Goal: Register for event/course

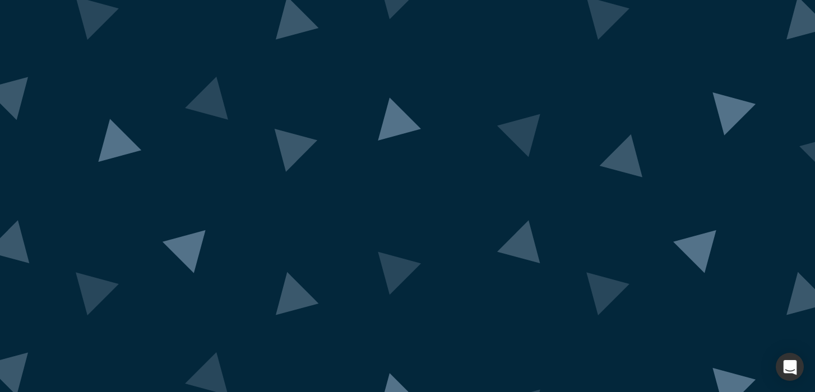
scroll to position [49, 0]
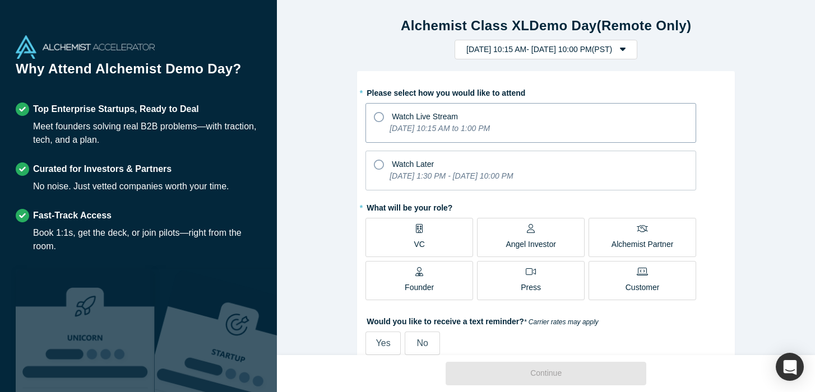
click at [377, 115] on icon at bounding box center [379, 117] width 10 height 10
click at [0, 0] on input "Watch Live Stream [DATE] 10:15 AM to 1:00 PM" at bounding box center [0, 0] width 0 height 0
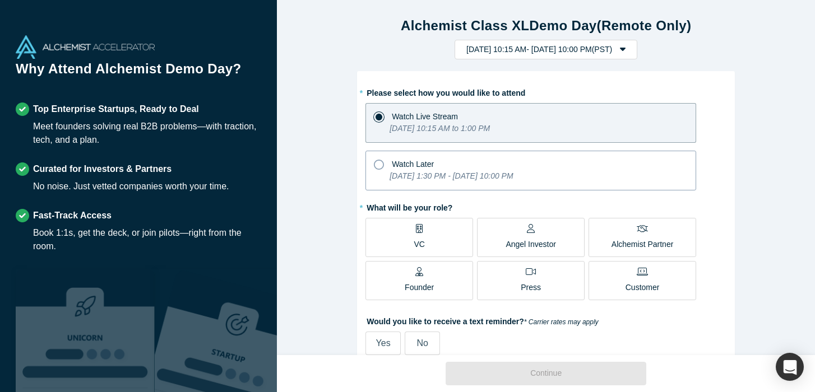
click at [379, 165] on icon at bounding box center [379, 165] width 10 height 10
click at [0, 0] on input "Watch Later [DATE] 1:30 PM - [DATE] 10:00 PM" at bounding box center [0, 0] width 0 height 0
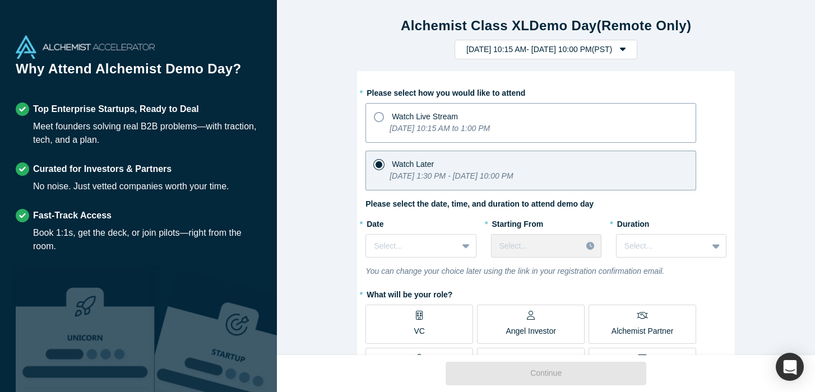
click at [381, 113] on icon at bounding box center [379, 117] width 10 height 10
click at [0, 0] on input "Watch Live Stream [DATE] 10:15 AM to 1:00 PM" at bounding box center [0, 0] width 0 height 0
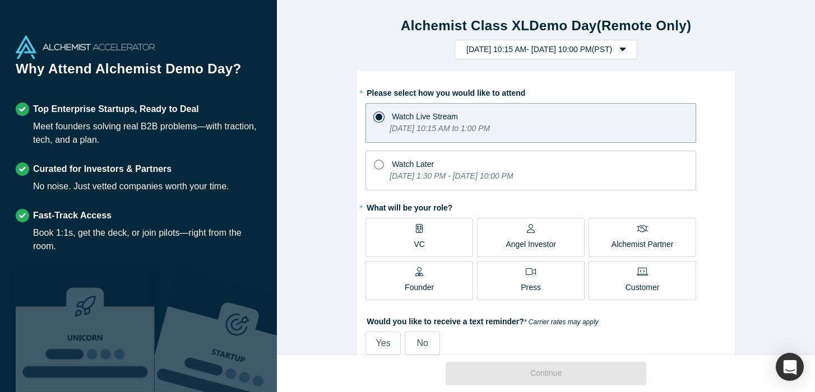
click at [432, 235] on label "VC" at bounding box center [419, 237] width 108 height 39
click at [0, 0] on input "VC" at bounding box center [0, 0] width 0 height 0
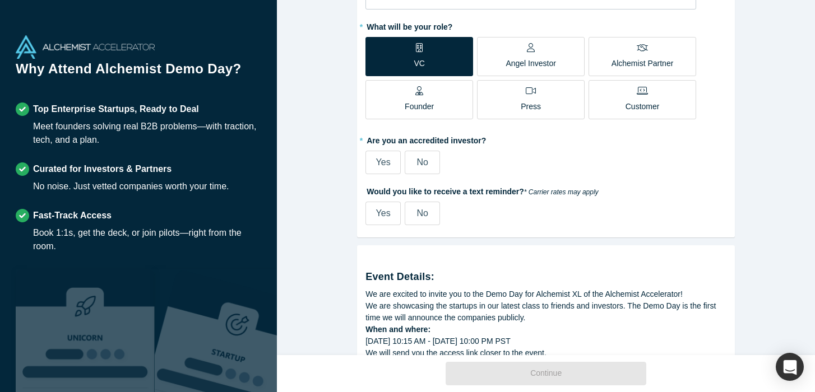
scroll to position [182, 0]
click at [388, 162] on span "Yes" at bounding box center [383, 161] width 15 height 10
click at [0, 0] on input "Yes" at bounding box center [0, 0] width 0 height 0
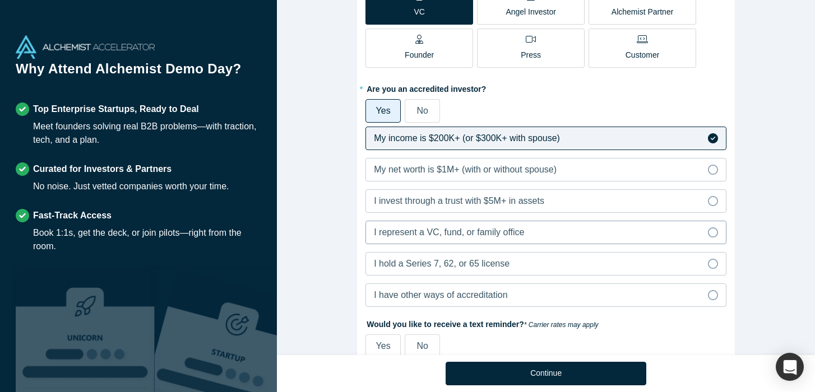
scroll to position [233, 0]
click at [586, 230] on label "I represent a VC, fund, or family office" at bounding box center [545, 232] width 361 height 24
click at [0, 0] on input "I represent a VC, fund, or family office" at bounding box center [0, 0] width 0 height 0
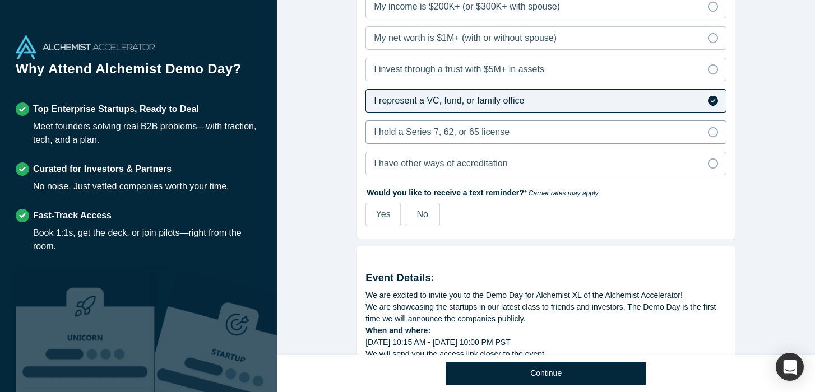
scroll to position [415, 0]
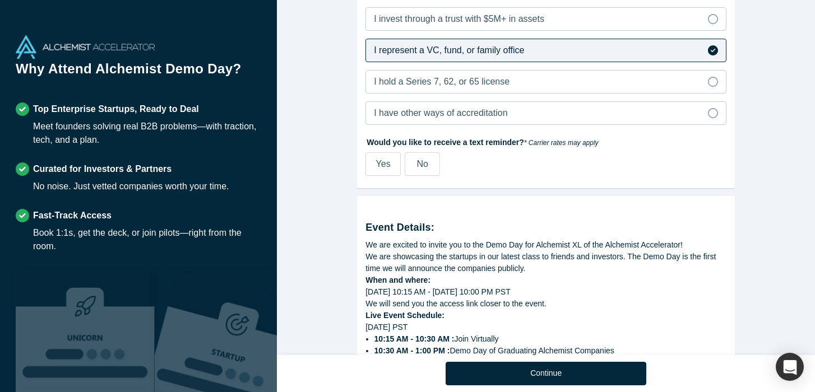
click at [383, 165] on span "Yes" at bounding box center [383, 164] width 15 height 10
click at [0, 0] on input "Yes" at bounding box center [0, 0] width 0 height 0
select select "US"
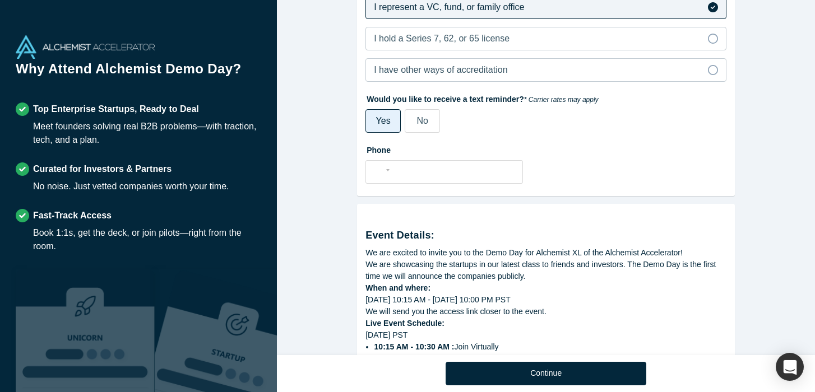
scroll to position [459, 0]
click at [470, 170] on input "tel" at bounding box center [454, 169] width 123 height 16
type input "[PHONE_NUMBER]"
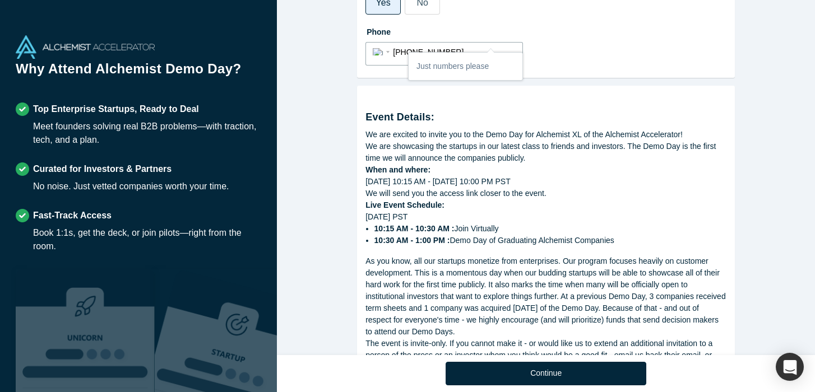
scroll to position [653, 0]
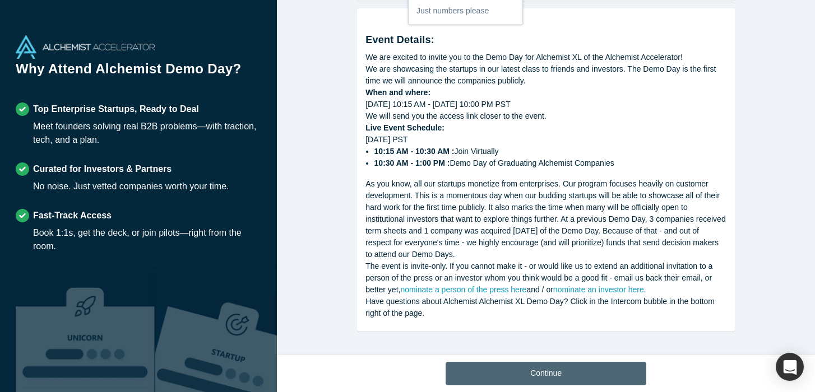
click at [548, 370] on button "Continue" at bounding box center [546, 374] width 201 height 24
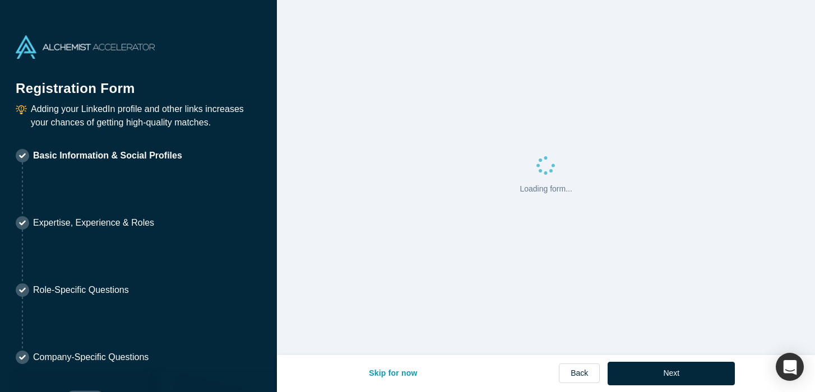
select select "US"
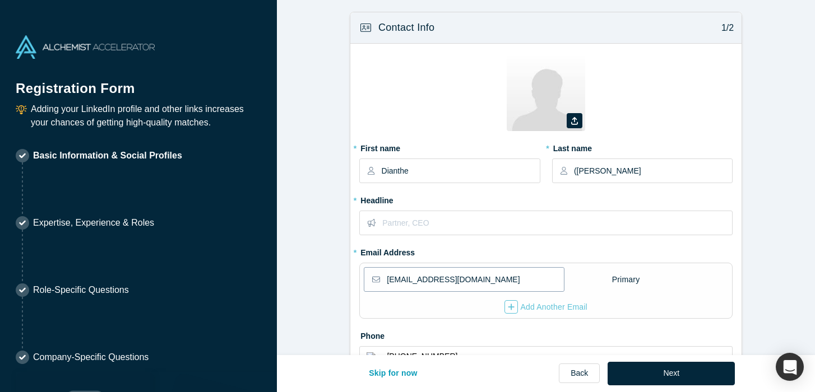
scroll to position [71, 0]
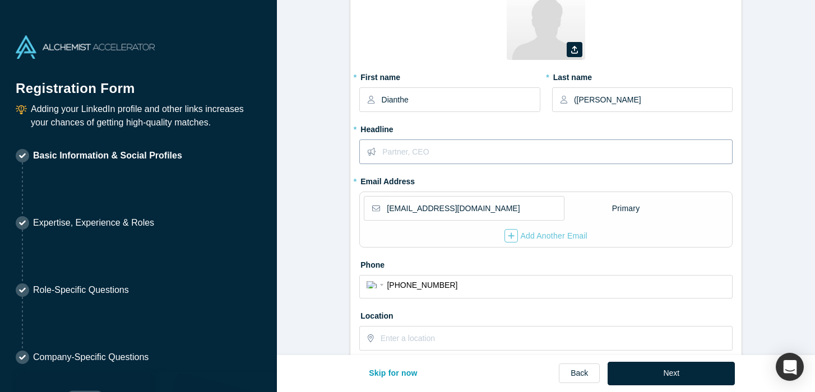
click at [441, 155] on input "text" at bounding box center [556, 152] width 349 height 24
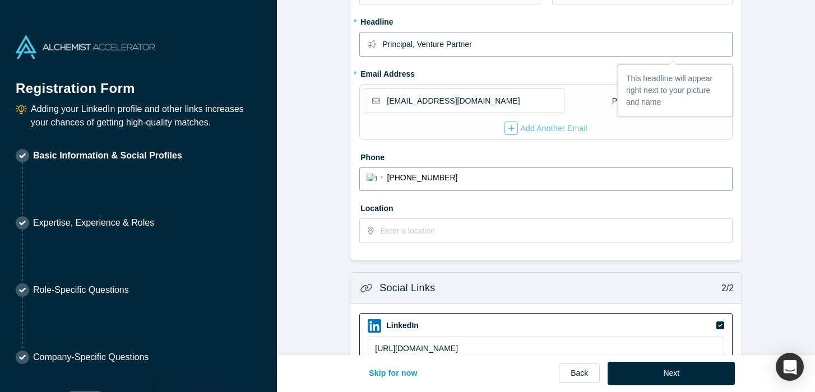
scroll to position [179, 0]
type input "Principal, Venture Partner"
click at [562, 131] on div "Add Another Email" at bounding box center [545, 127] width 83 height 13
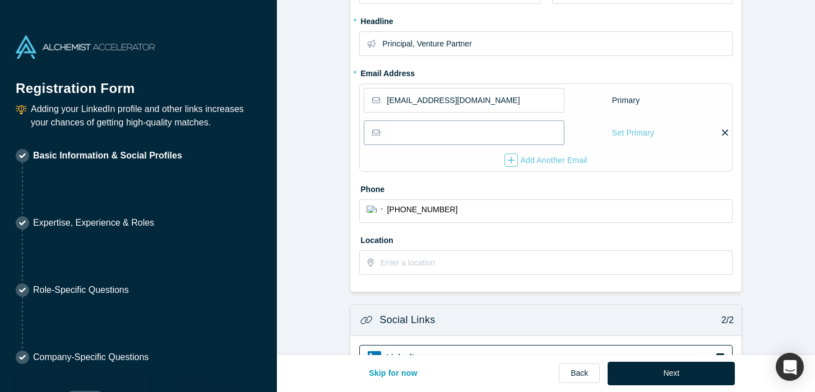
click at [418, 136] on input "email" at bounding box center [475, 133] width 176 height 24
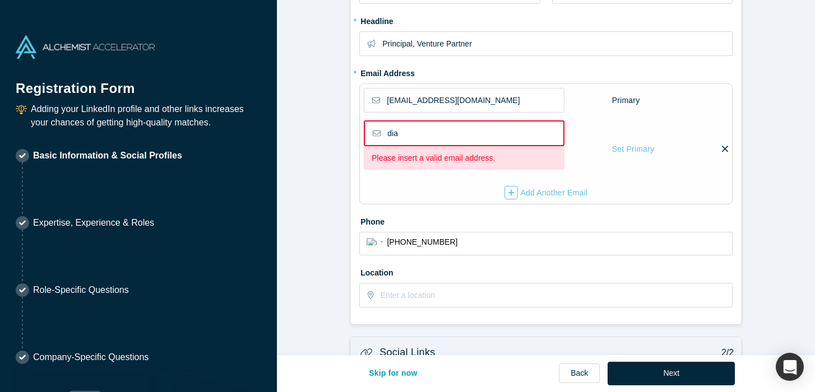
click at [417, 136] on input "dia" at bounding box center [474, 134] width 175 height 24
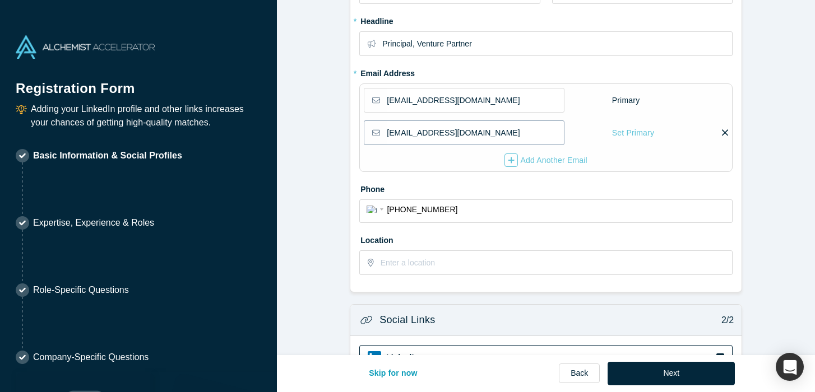
type input "[EMAIL_ADDRESS][DOMAIN_NAME]"
click at [0, 392] on nordpass-portal at bounding box center [0, 392] width 0 height 0
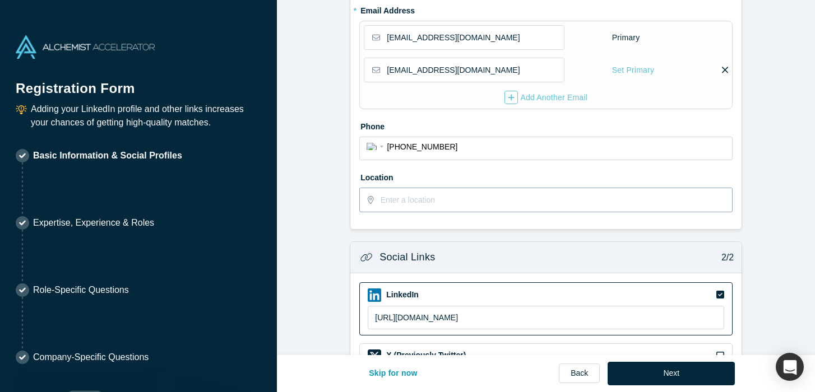
scroll to position [244, 0]
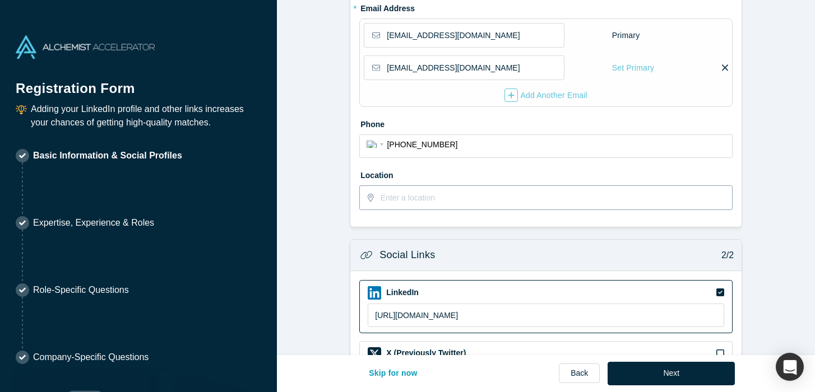
click at [449, 198] on input "text" at bounding box center [556, 198] width 351 height 24
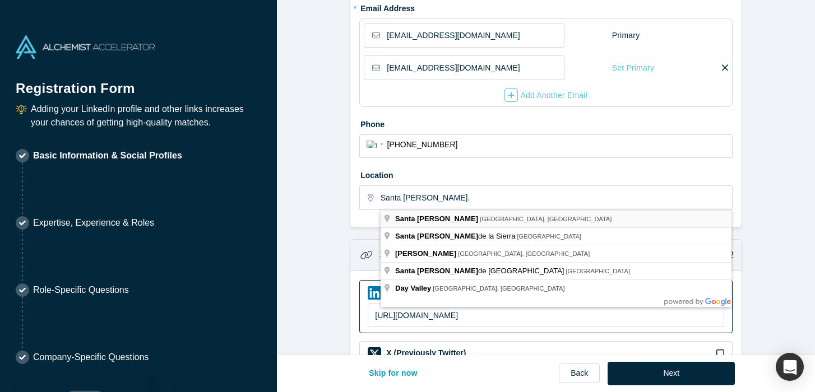
type input "[GEOGRAPHIC_DATA], [GEOGRAPHIC_DATA], [GEOGRAPHIC_DATA]"
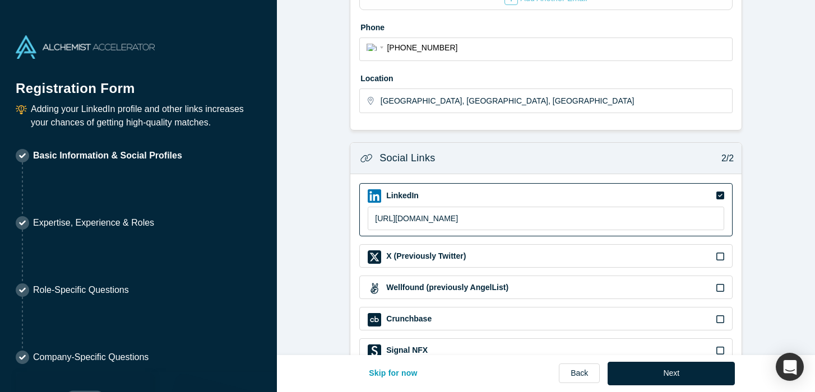
scroll to position [405, 0]
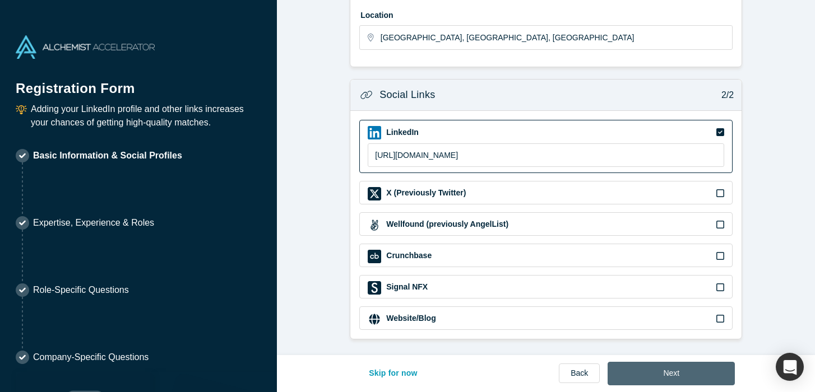
click at [670, 378] on button "Next" at bounding box center [671, 374] width 127 height 24
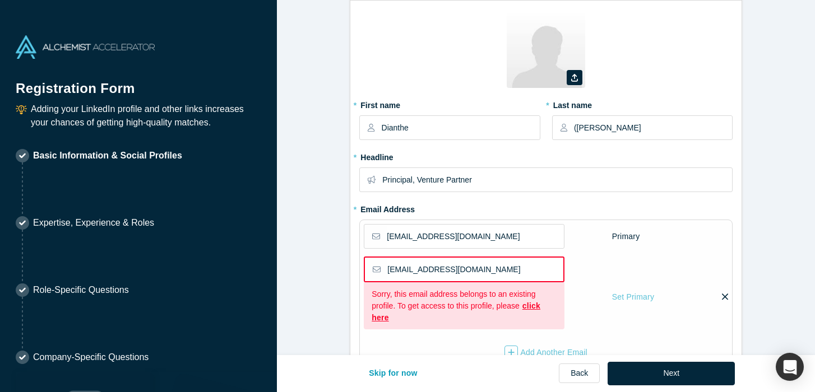
scroll to position [149, 0]
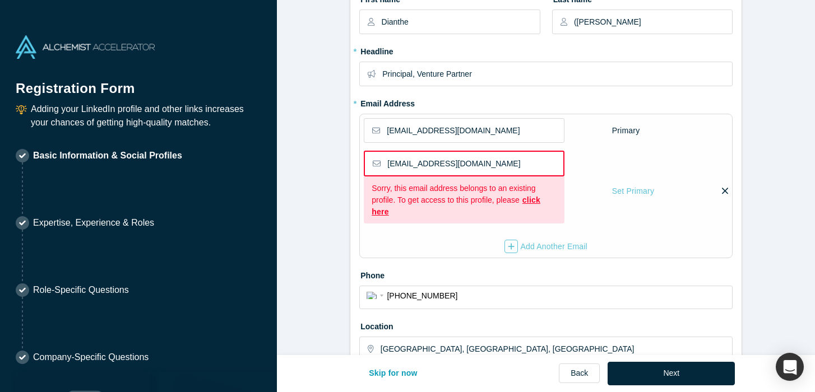
drag, startPoint x: 420, startPoint y: 165, endPoint x: 465, endPoint y: 165, distance: 44.8
click at [465, 165] on input "[EMAIL_ADDRESS][DOMAIN_NAME]" at bounding box center [474, 164] width 175 height 24
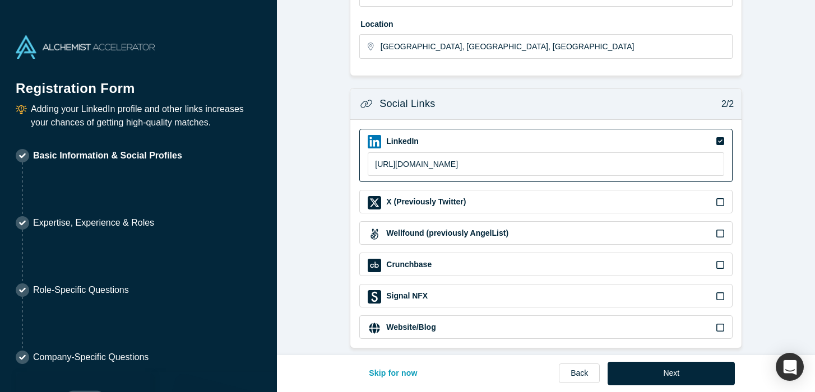
scroll to position [405, 0]
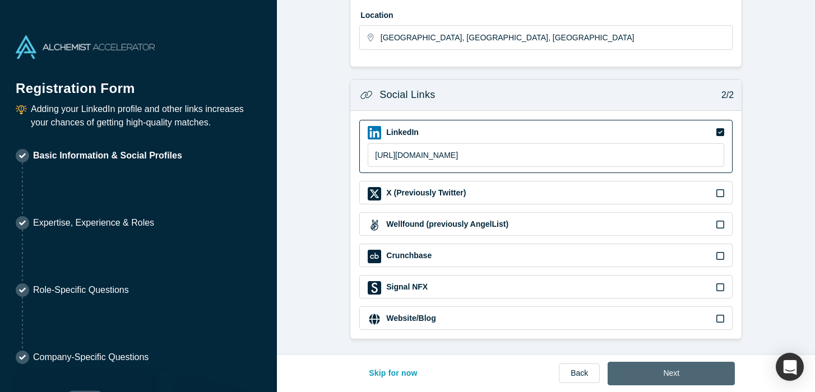
type input "[EMAIL_ADDRESS][DOMAIN_NAME]"
click at [652, 376] on button "Next" at bounding box center [671, 374] width 127 height 24
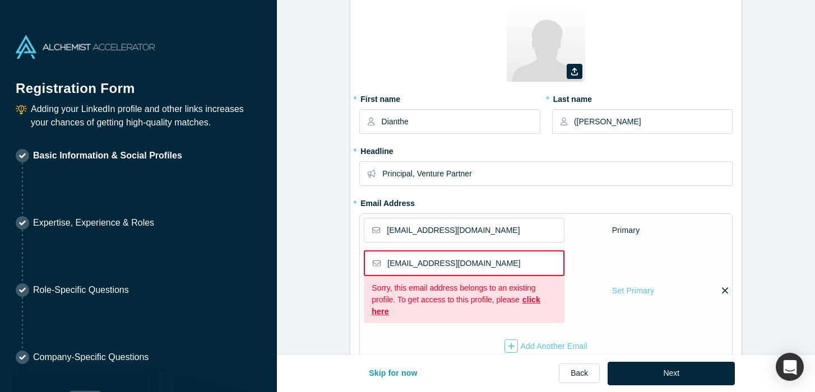
scroll to position [103, 0]
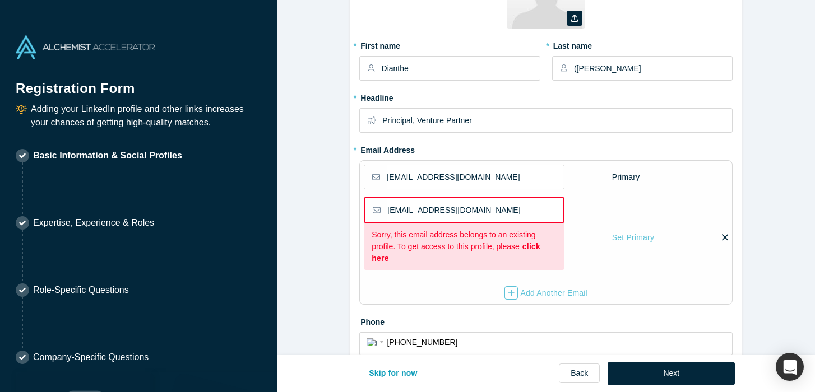
click at [504, 210] on input "[EMAIL_ADDRESS][DOMAIN_NAME]" at bounding box center [474, 210] width 175 height 24
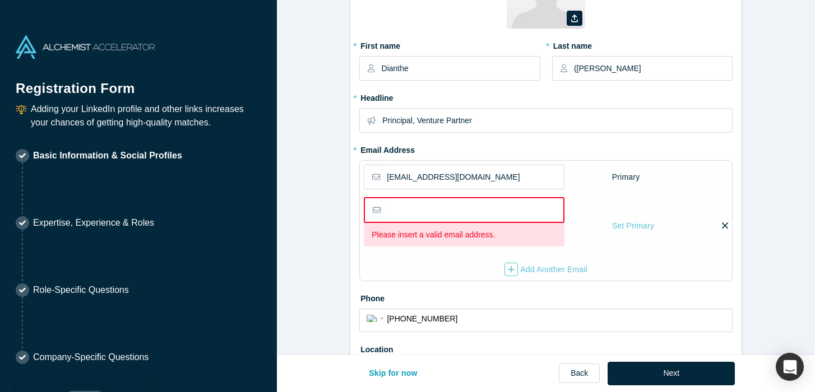
click at [725, 226] on icon at bounding box center [725, 225] width 6 height 6
click at [0, 0] on input "checkbox" at bounding box center [0, 0] width 0 height 0
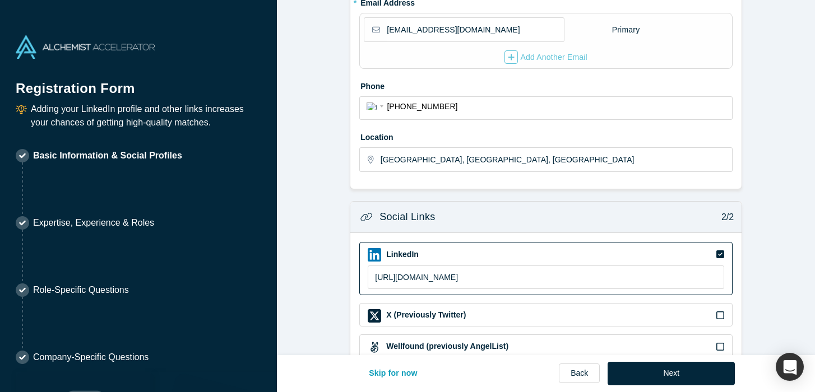
scroll to position [372, 0]
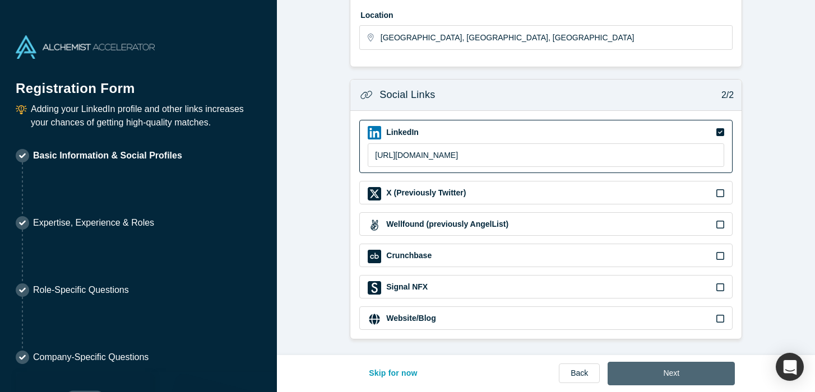
click at [670, 374] on button "Next" at bounding box center [671, 374] width 127 height 24
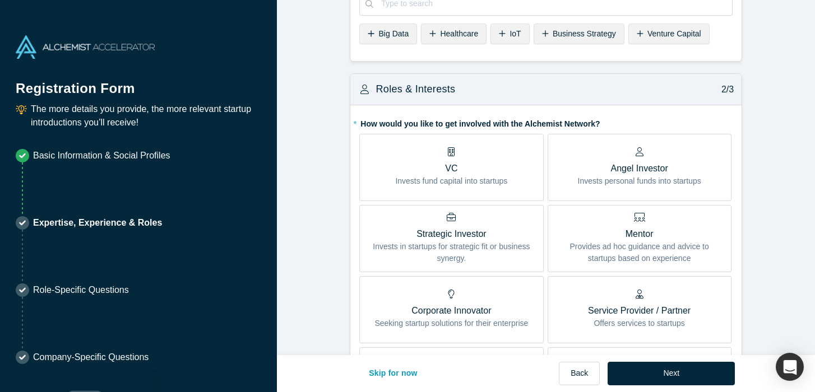
scroll to position [144, 0]
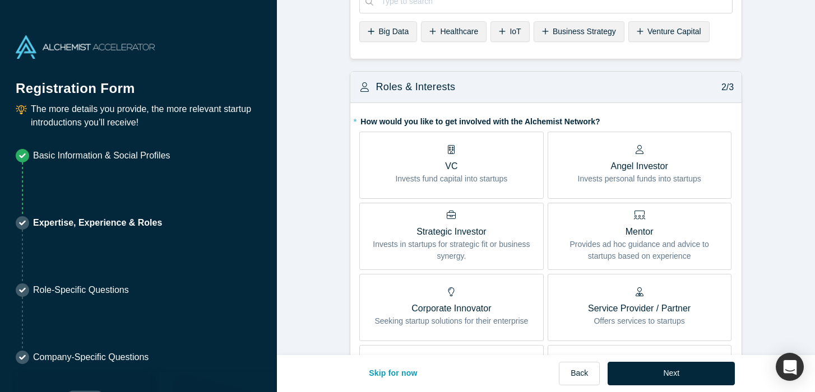
click at [465, 160] on p "VC" at bounding box center [451, 166] width 112 height 13
click at [0, 0] on input "VC Invests fund capital into startups" at bounding box center [0, 0] width 0 height 0
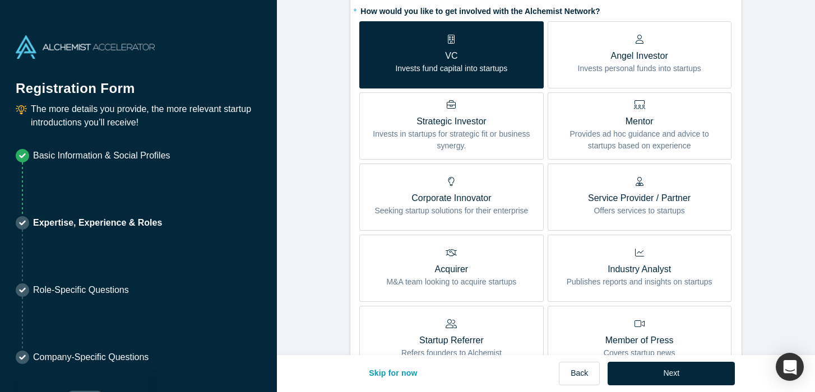
scroll to position [327, 0]
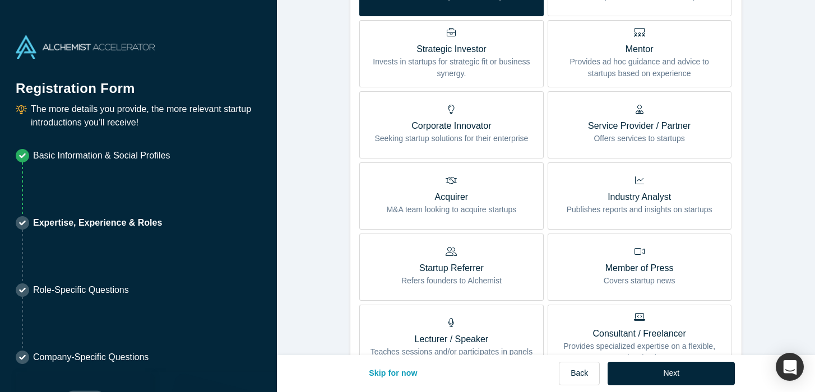
click at [637, 67] on p "Provides ad hoc guidance and advice to startups based on experience" at bounding box center [639, 68] width 167 height 24
click at [0, 0] on input "Mentor Provides ad hoc guidance and advice to startups based on experience" at bounding box center [0, 0] width 0 height 0
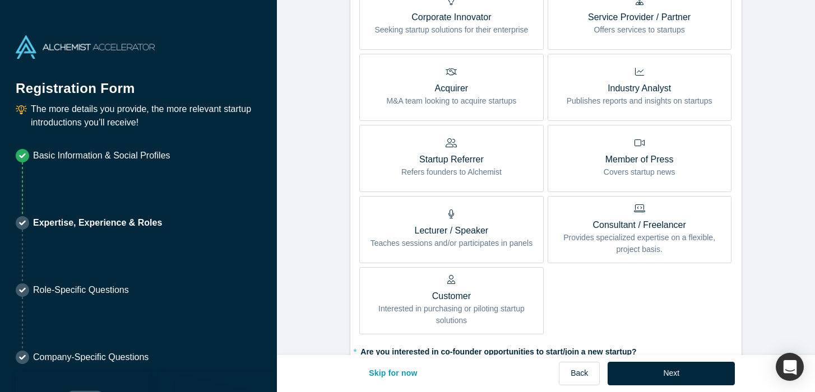
scroll to position [448, 0]
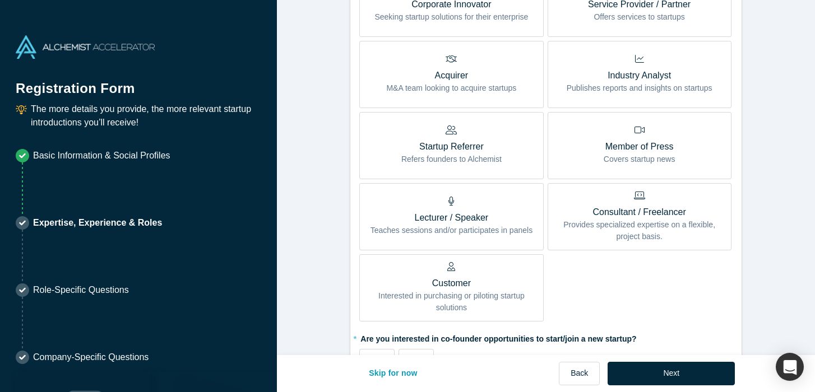
click at [421, 139] on div "Startup Referrer Refers founders to Alchemist" at bounding box center [451, 146] width 100 height 40
click at [0, 0] on input "Startup Referrer Refers founders to Alchemist" at bounding box center [0, 0] width 0 height 0
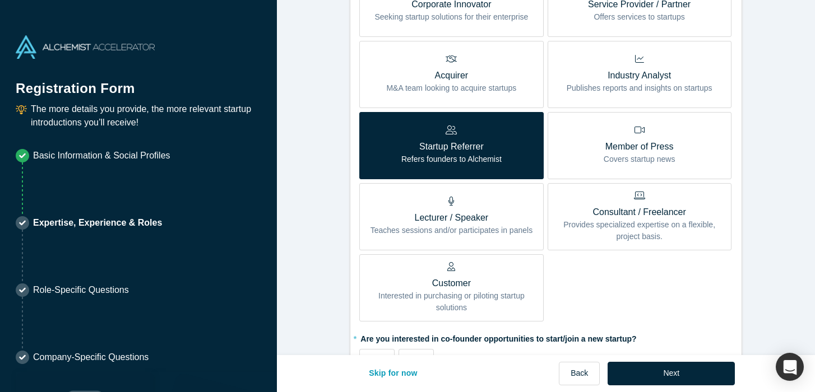
click at [646, 215] on p "Consultant / Freelancer" at bounding box center [639, 212] width 167 height 13
click at [0, 0] on input "Consultant / Freelancer Provides specialized expertise on a flexible, project b…" at bounding box center [0, 0] width 0 height 0
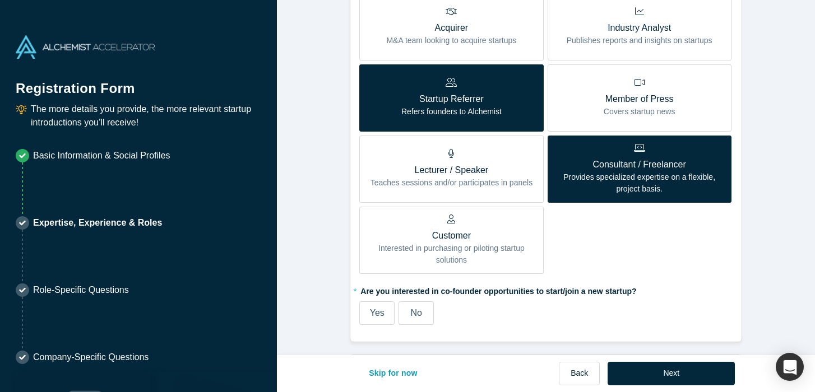
scroll to position [573, 0]
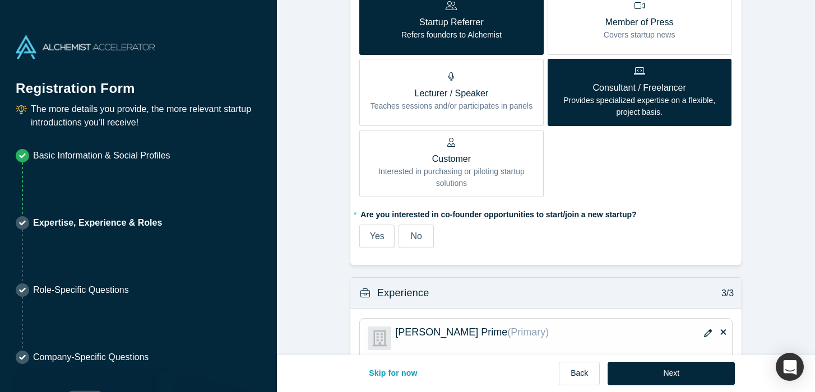
click at [382, 233] on span "Yes" at bounding box center [377, 236] width 15 height 10
click at [0, 0] on input "Yes" at bounding box center [0, 0] width 0 height 0
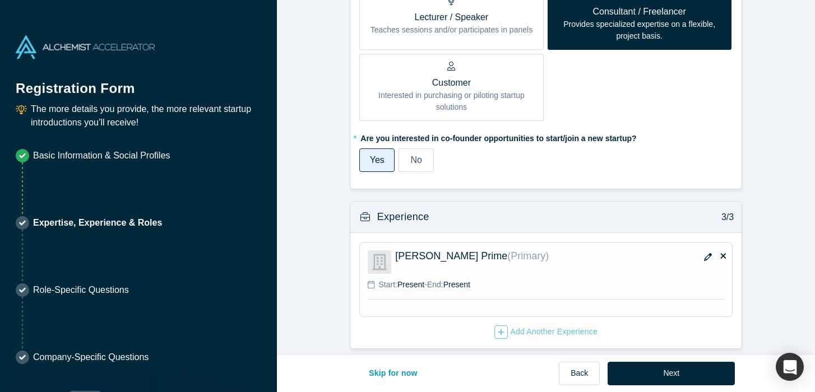
scroll to position [659, 0]
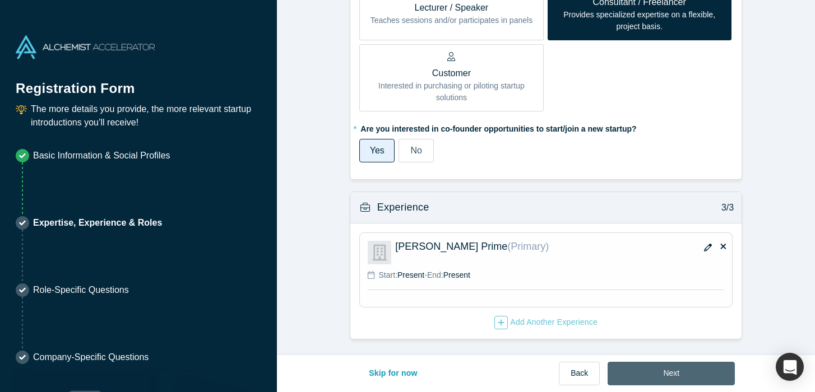
click at [653, 372] on button "Next" at bounding box center [671, 374] width 127 height 24
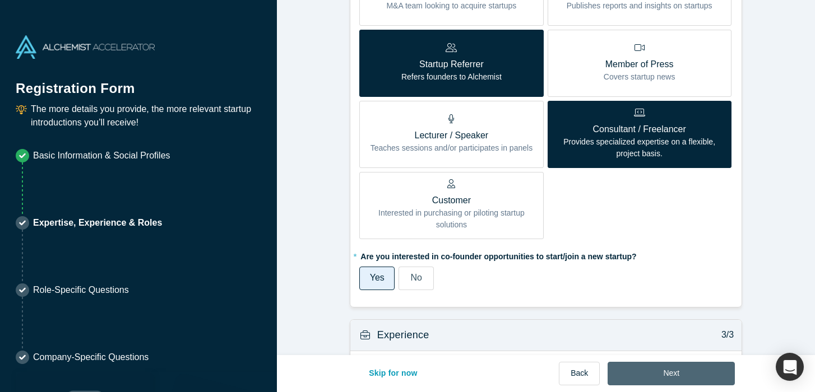
scroll to position [0, 0]
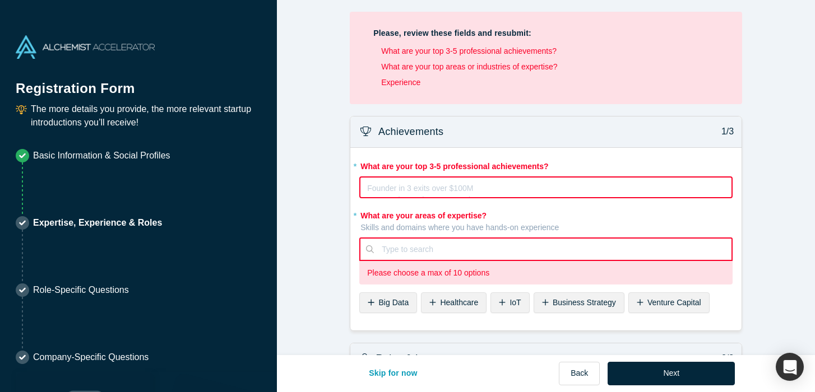
click at [597, 301] on span "Business Strategy" at bounding box center [584, 302] width 63 height 9
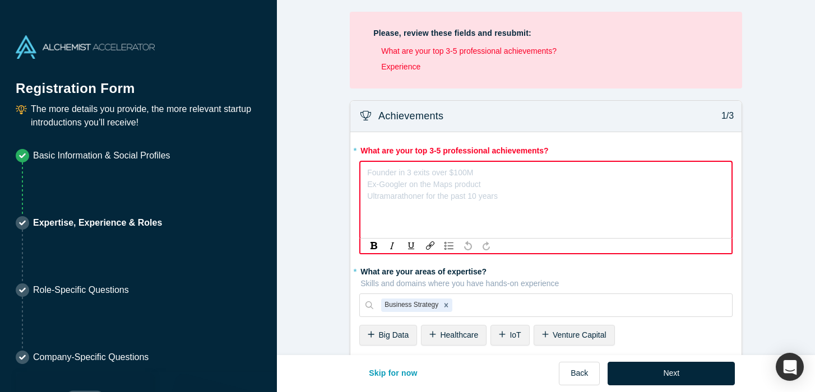
click at [483, 174] on div "rdw-editor" at bounding box center [546, 171] width 357 height 12
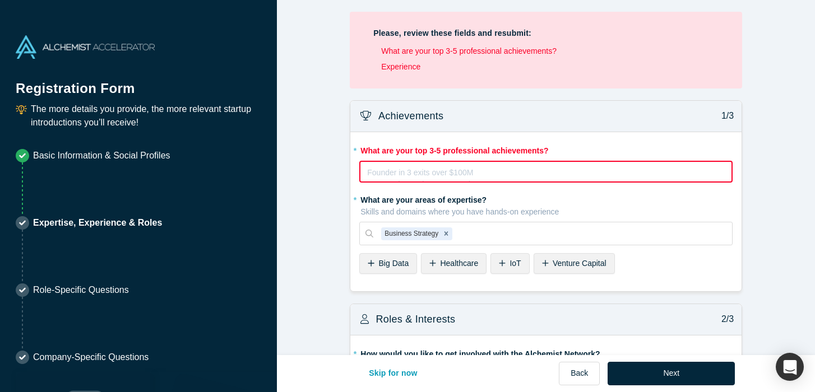
click at [405, 177] on div "Founder in 3 exits over $100M Ex-Googler on the Maps product Ultramarathoner fo…" at bounding box center [546, 176] width 358 height 22
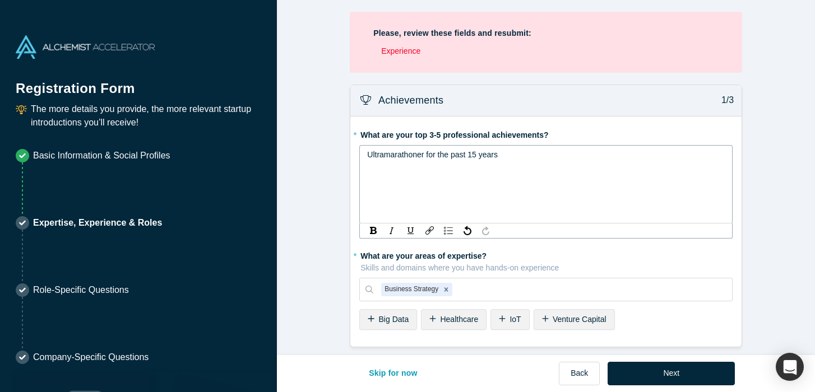
click at [368, 155] on span "Ultramarathoner for the past 15 years" at bounding box center [432, 154] width 131 height 9
drag, startPoint x: 402, startPoint y: 156, endPoint x: 437, endPoint y: 157, distance: 34.8
click at [437, 157] on span "Founding memeber of [PERSON_NAME] Celebration" at bounding box center [460, 154] width 186 height 9
click at [367, 156] on span "Founding memberof [PERSON_NAME] Celebration" at bounding box center [456, 154] width 179 height 9
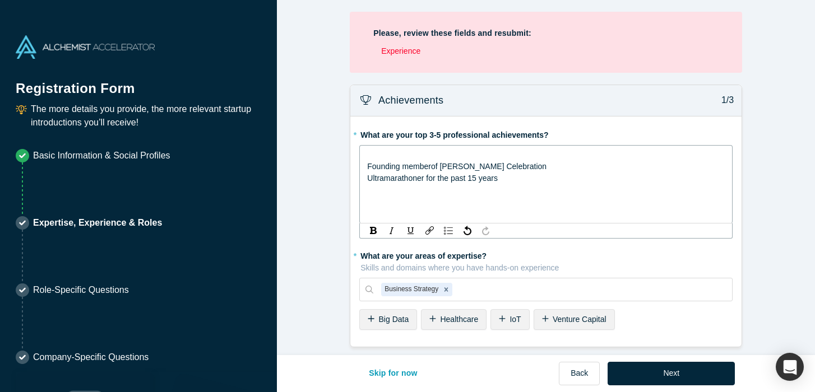
click at [370, 152] on div "rdw-editor" at bounding box center [546, 155] width 358 height 12
click at [430, 167] on span "Founding memberof [PERSON_NAME] Celebration" at bounding box center [456, 166] width 179 height 9
click at [572, 157] on div "Found what I think is turning out to be a unicorn from" at bounding box center [546, 155] width 358 height 12
click at [640, 180] on div "Ultramarathoner for the past 15 years" at bounding box center [546, 179] width 358 height 12
drag, startPoint x: 414, startPoint y: 156, endPoint x: 432, endPoint y: 156, distance: 17.9
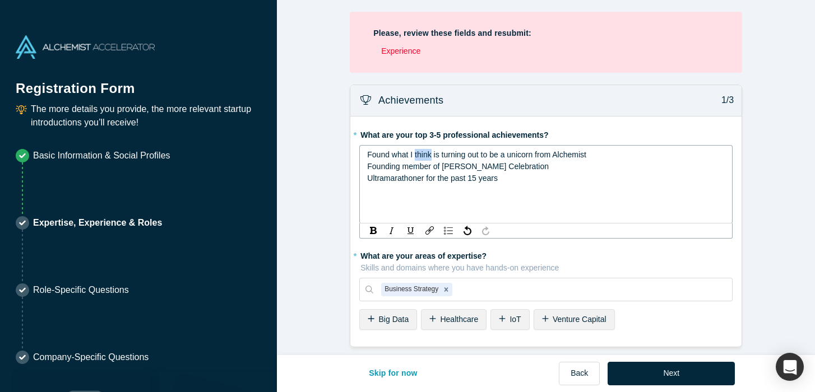
click at [432, 156] on span "Found what I think is turning out to be a unicorn from Alchemist" at bounding box center [476, 154] width 219 height 9
click at [430, 155] on span "Found what I beleive is turning out to be a unicorn from Alchemist" at bounding box center [480, 154] width 227 height 9
drag, startPoint x: 416, startPoint y: 156, endPoint x: 441, endPoint y: 156, distance: 25.2
click at [441, 156] on span "Found what I beleive is turning out to be a unicorn from Alchemist" at bounding box center [480, 154] width 227 height 9
click at [567, 184] on div "Ultramarathoner for the past 15 years" at bounding box center [546, 179] width 358 height 12
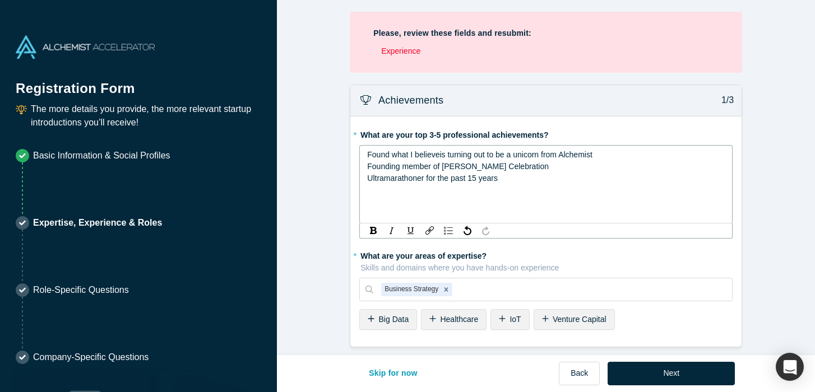
click at [439, 157] on span "Found what I believeis turning out to be a unicorn from Alchemist" at bounding box center [479, 154] width 225 height 9
click at [530, 183] on div "Ultramarathoner for the past 15 years" at bounding box center [546, 179] width 358 height 12
drag, startPoint x: 368, startPoint y: 154, endPoint x: 390, endPoint y: 154, distance: 22.4
click at [390, 154] on span "Found what I believe is turning out to be a unicorn from Alchemist" at bounding box center [480, 154] width 227 height 9
click at [620, 155] on div "Invested in what I believe is turning out to be a unicorn from Alchemist" at bounding box center [546, 155] width 358 height 12
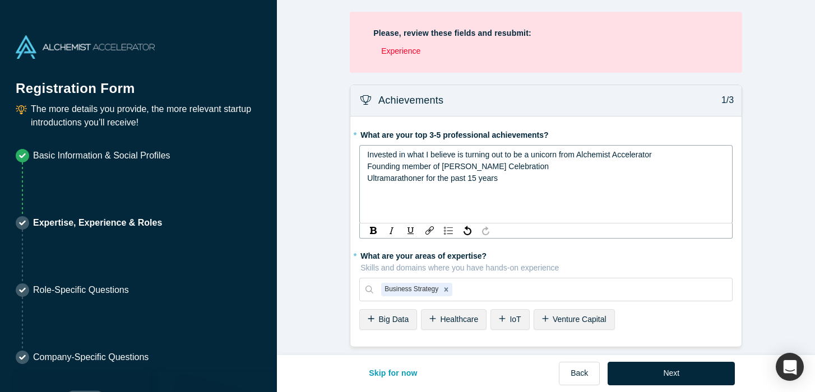
click at [634, 182] on div "Ultramarathoner for the past 15 years" at bounding box center [546, 179] width 358 height 12
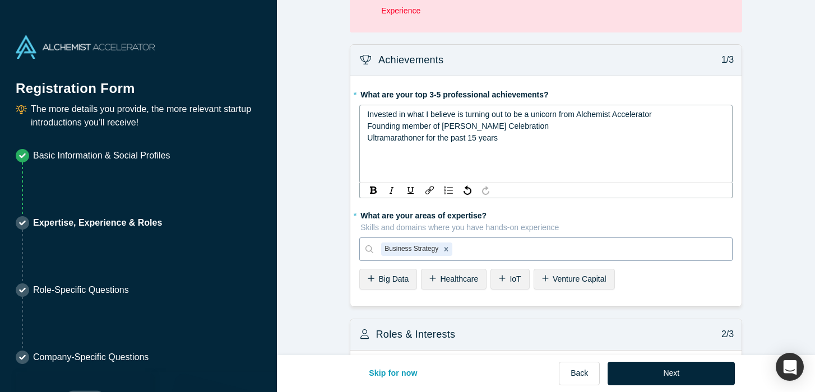
scroll to position [48, 0]
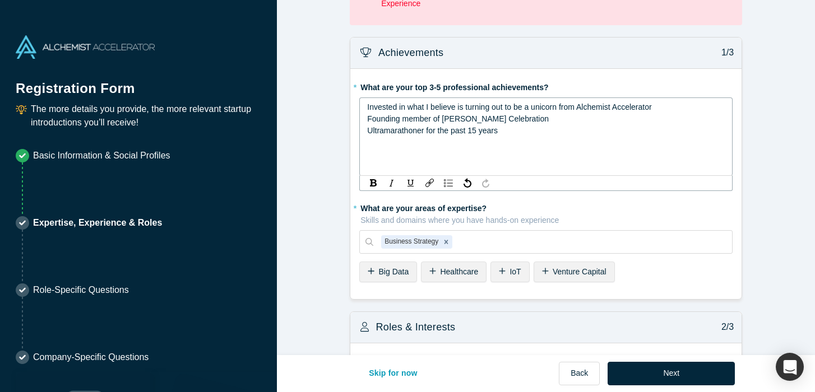
click at [563, 267] on span "Venture Capital" at bounding box center [580, 271] width 54 height 9
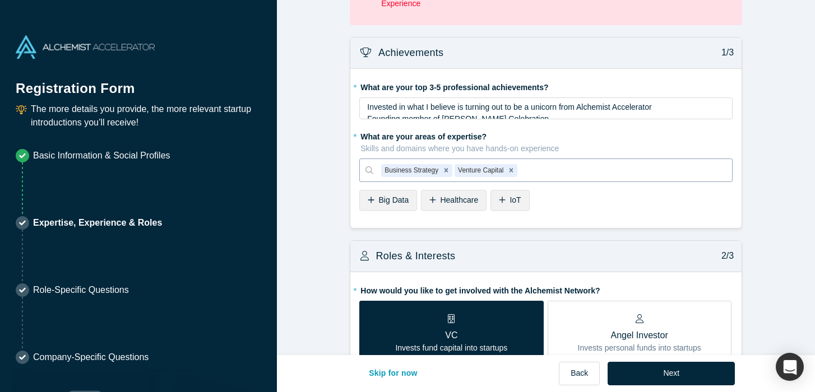
click at [538, 169] on div at bounding box center [622, 171] width 205 height 14
type input "GTM"
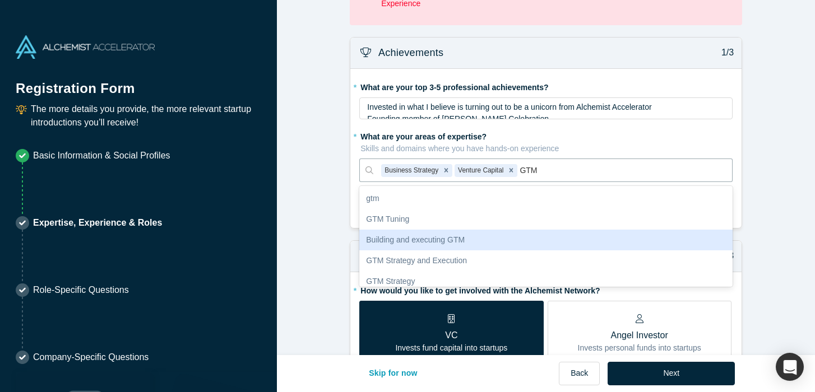
click at [465, 241] on div "Building and executing GTM" at bounding box center [545, 240] width 373 height 21
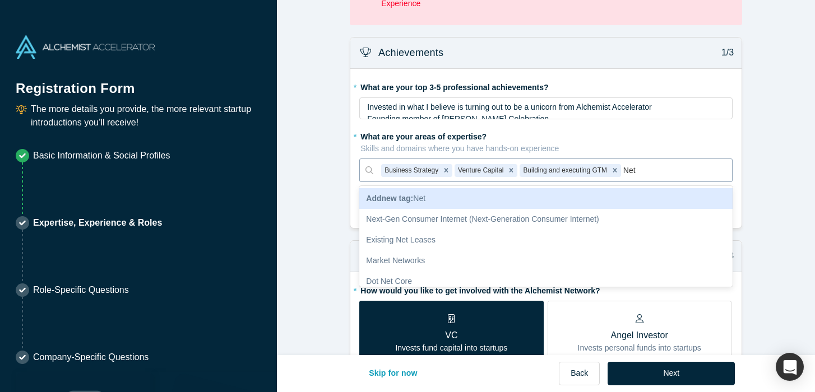
type input "Netw"
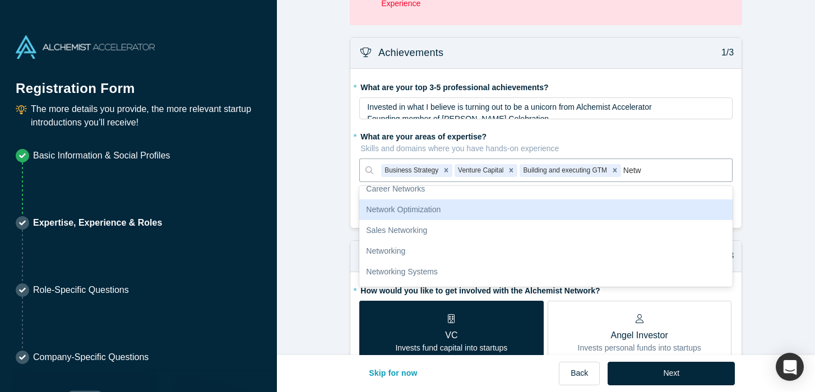
scroll to position [96, 0]
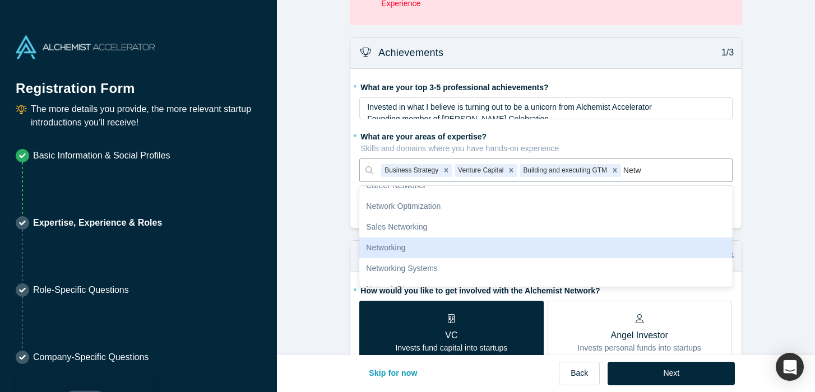
click at [579, 253] on div "Networking" at bounding box center [545, 248] width 373 height 21
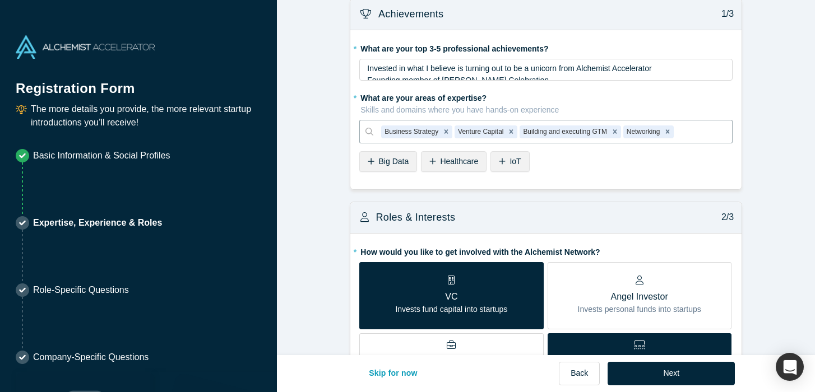
scroll to position [39, 0]
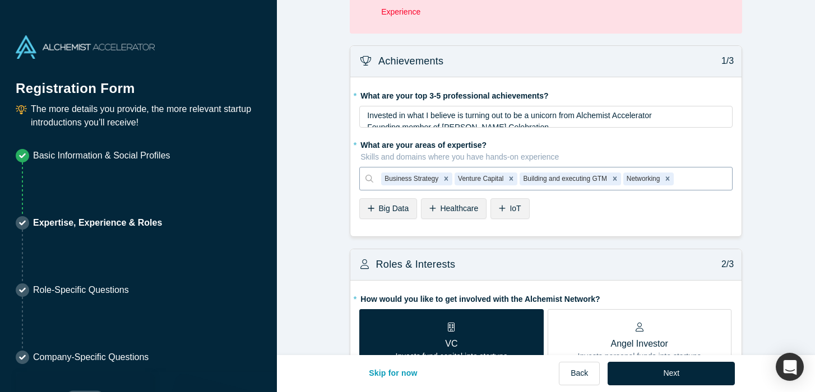
click at [703, 179] on div at bounding box center [700, 179] width 48 height 14
type input "market"
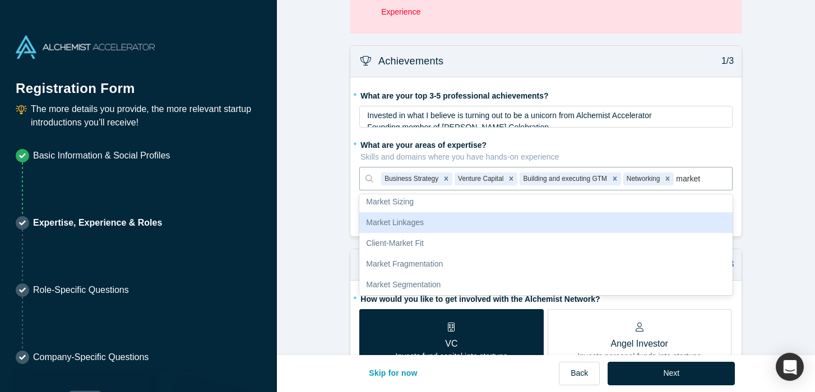
scroll to position [0, 0]
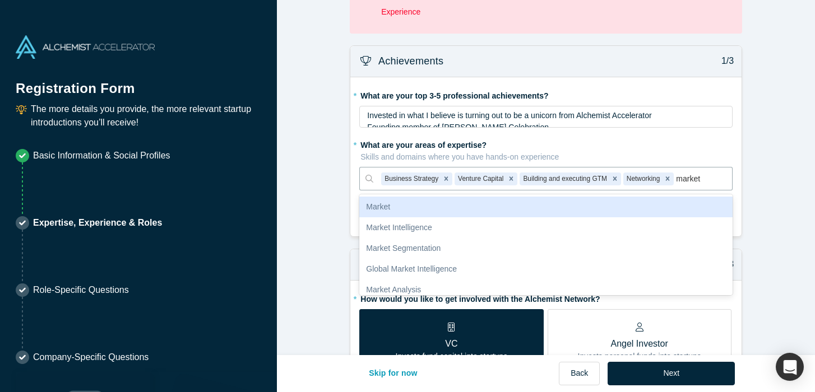
click at [585, 198] on div "Market" at bounding box center [545, 207] width 373 height 21
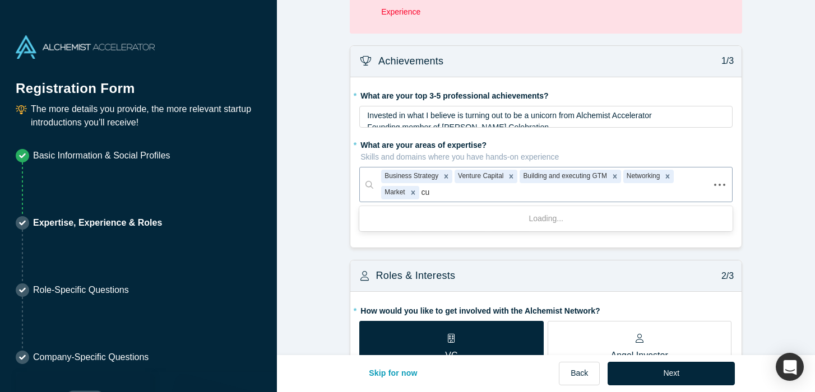
type input "cus"
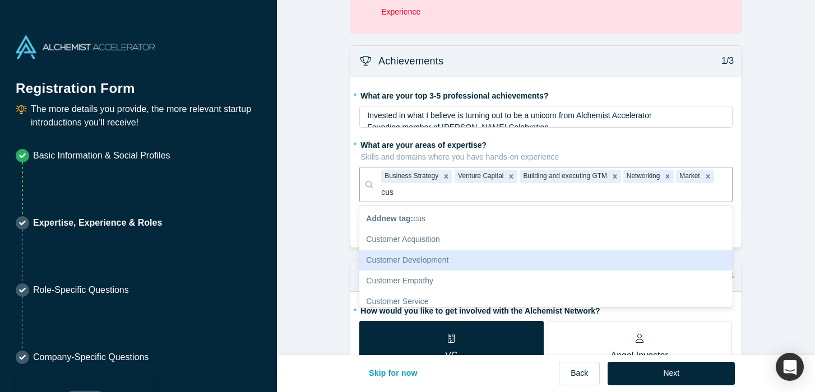
click at [689, 266] on div "Customer Development" at bounding box center [545, 260] width 373 height 21
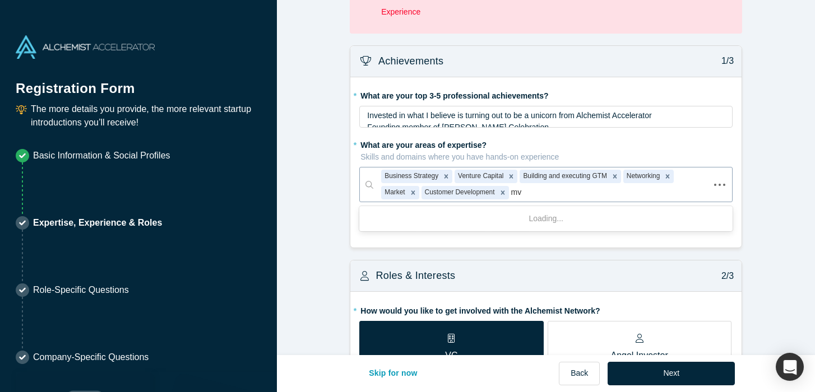
type input "mvp"
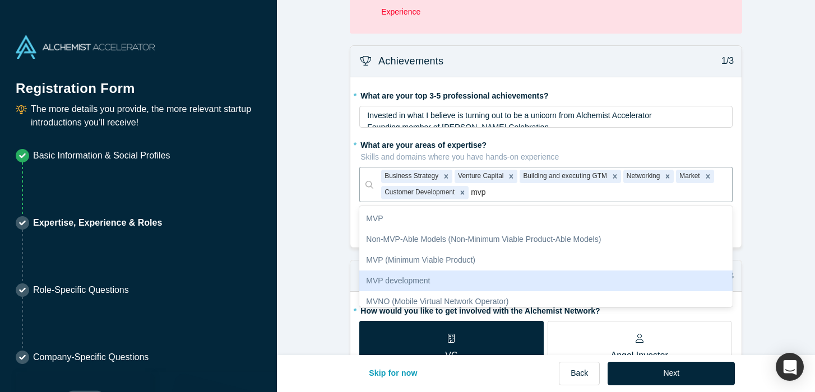
click at [568, 272] on div "MVP development" at bounding box center [545, 281] width 373 height 21
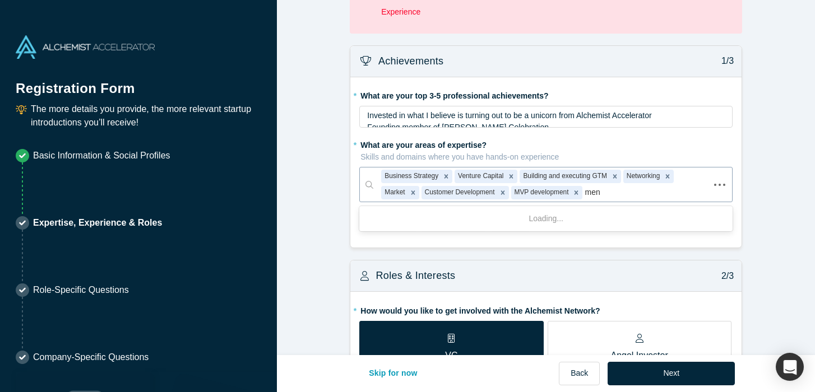
type input "ment"
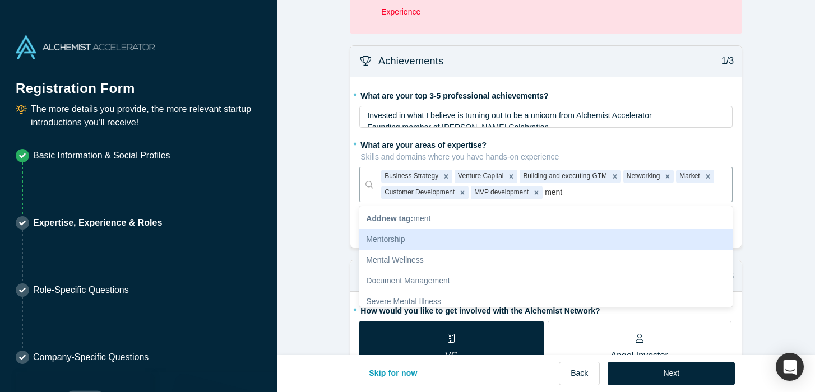
click at [502, 245] on div "Mentorship" at bounding box center [545, 239] width 373 height 21
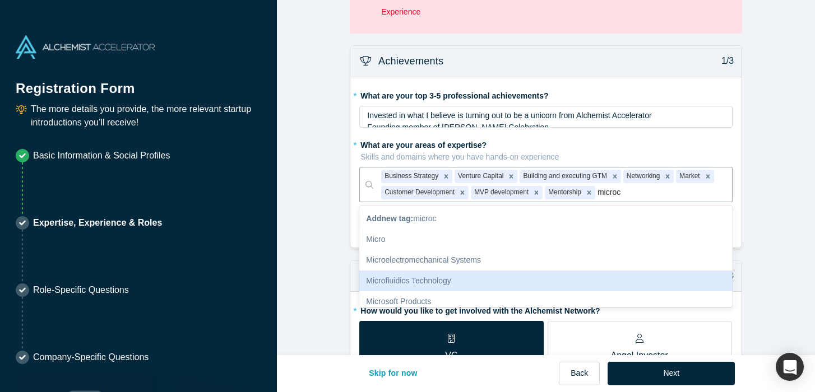
scroll to position [25, 0]
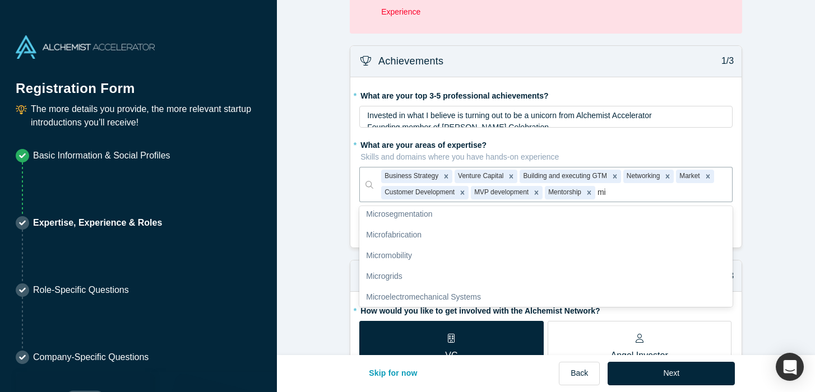
type input "m"
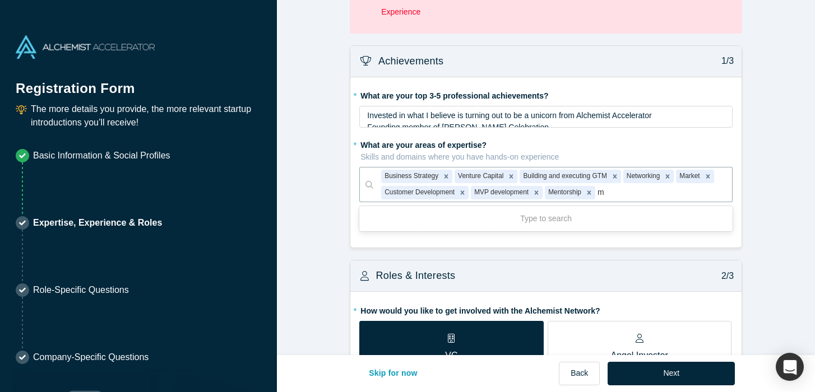
scroll to position [0, 0]
type input "deep"
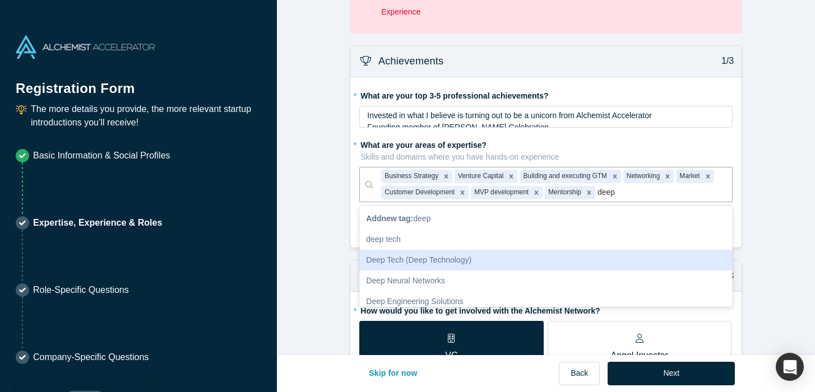
click at [453, 256] on div "Deep Tech (Deep Technology)" at bounding box center [545, 260] width 373 height 21
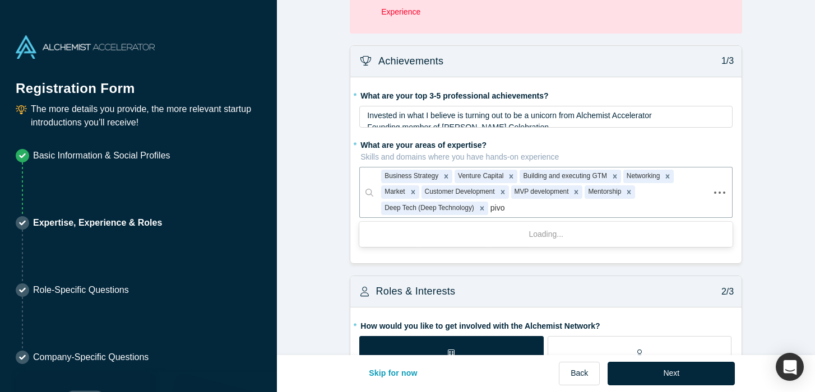
type input "pivot"
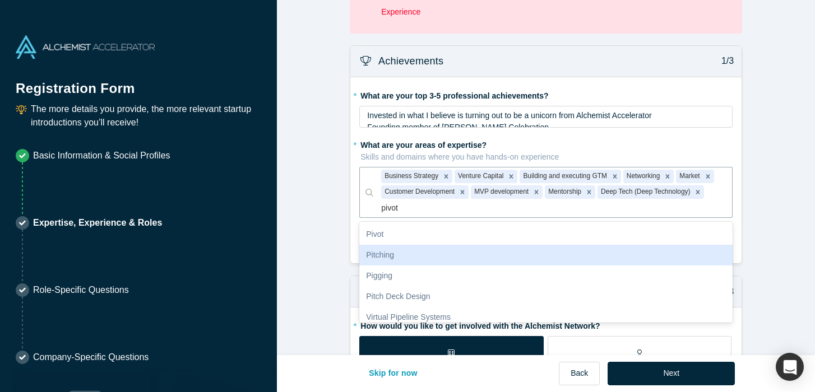
click at [437, 257] on div "Pitching" at bounding box center [545, 255] width 373 height 21
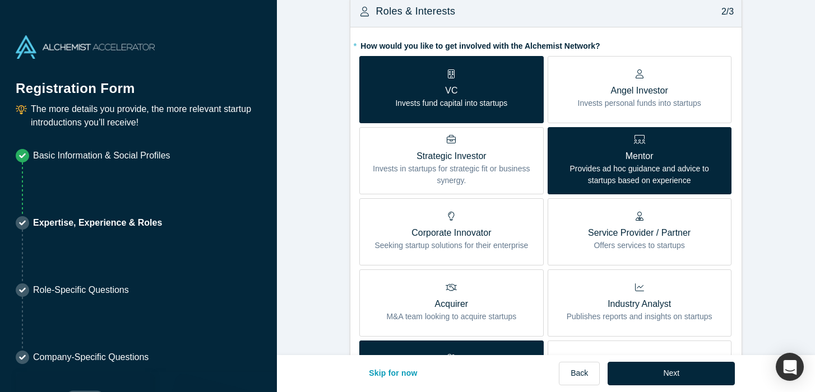
scroll to position [338, 0]
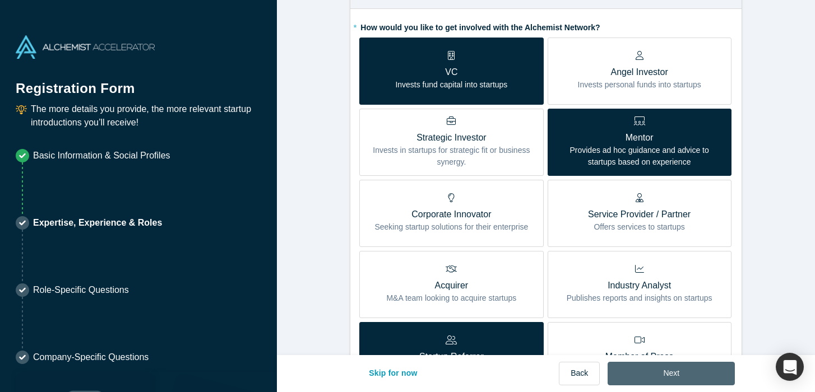
click at [665, 371] on button "Next" at bounding box center [671, 374] width 127 height 24
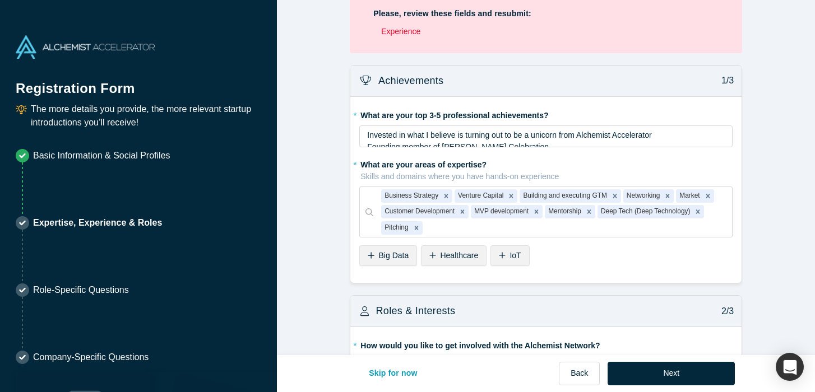
scroll to position [19, 0]
click at [666, 369] on button "Next" at bounding box center [671, 374] width 127 height 24
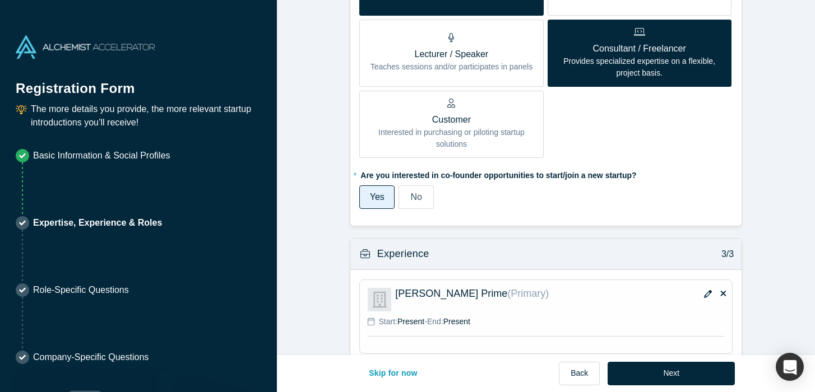
scroll to position [758, 0]
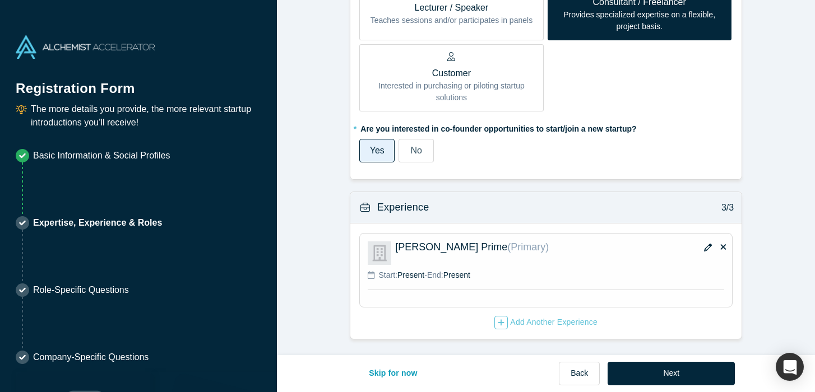
click at [705, 248] on icon "button" at bounding box center [708, 248] width 8 height 8
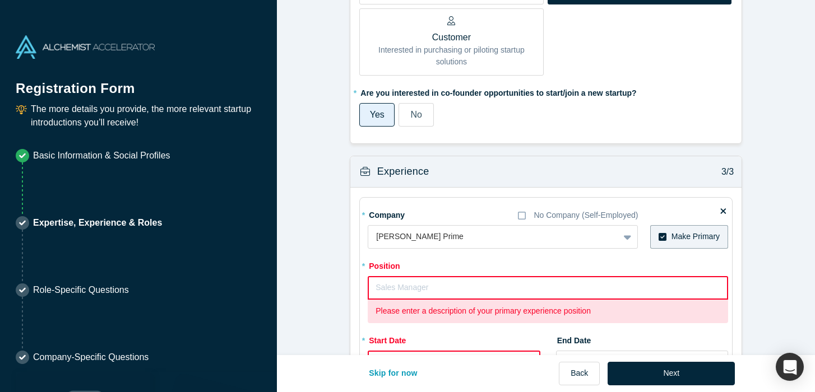
scroll to position [988, 0]
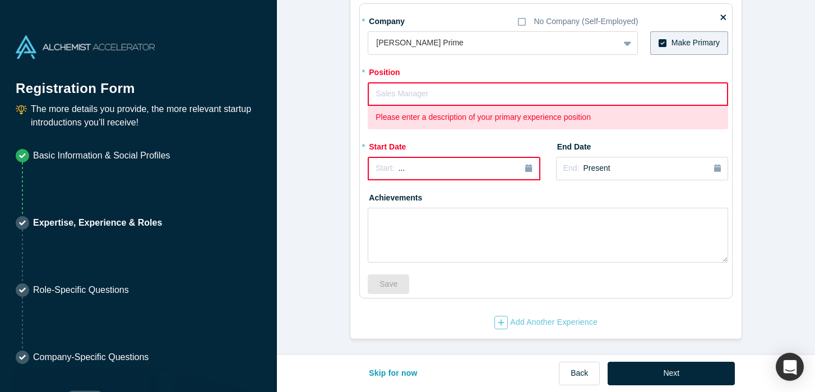
click at [430, 92] on input "text" at bounding box center [548, 94] width 360 height 24
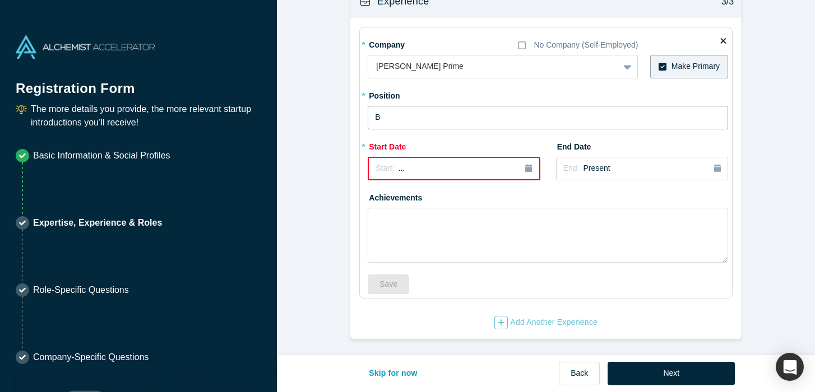
scroll to position [965, 0]
type input "B"
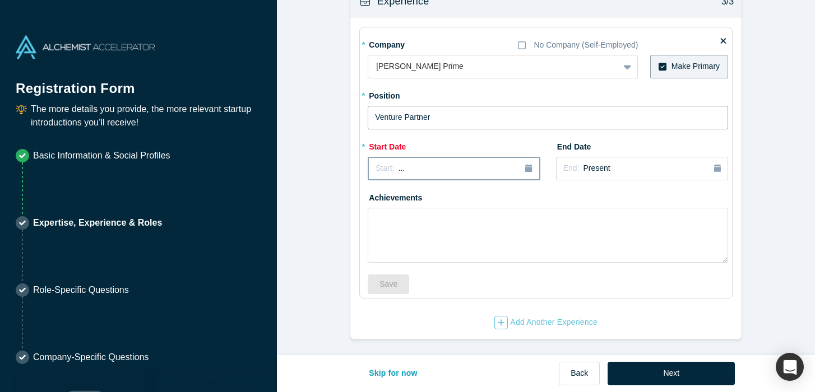
type input "Venture Partner"
click at [435, 168] on div "Start: ..." at bounding box center [453, 169] width 156 height 12
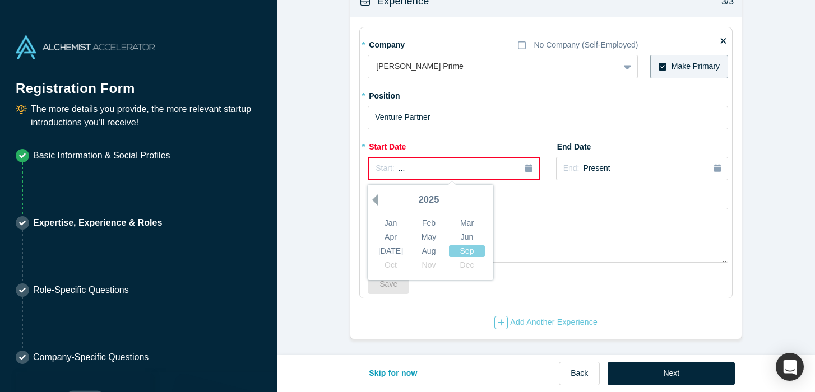
click at [377, 197] on button "Previous Year" at bounding box center [372, 199] width 11 height 11
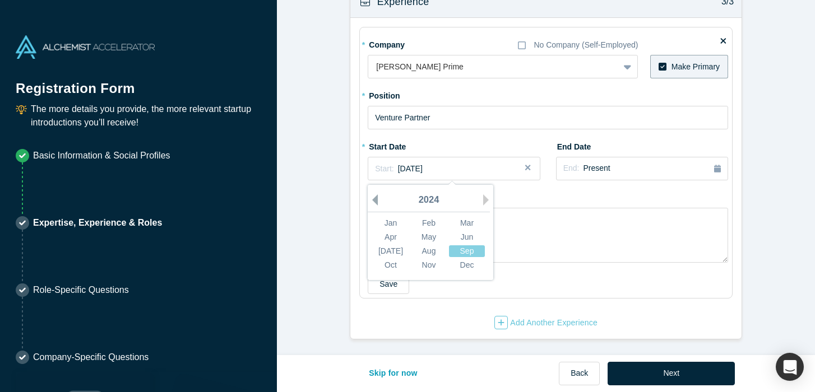
scroll to position [892, 0]
click at [377, 197] on button "Previous Year" at bounding box center [372, 199] width 11 height 11
click at [388, 224] on div "Jan" at bounding box center [391, 223] width 36 height 12
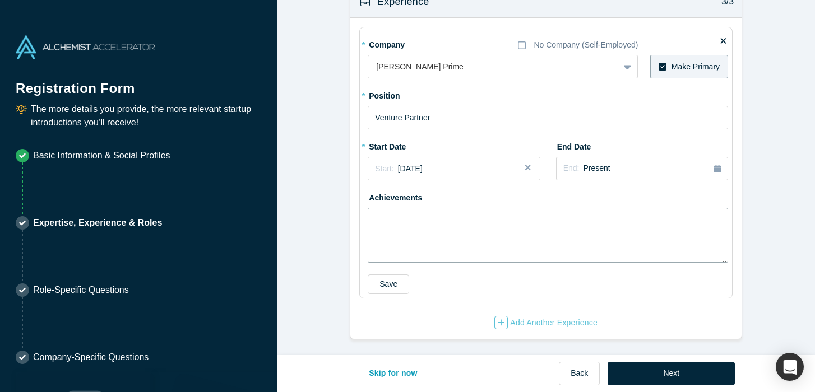
click at [560, 233] on textarea at bounding box center [548, 235] width 360 height 55
click at [403, 62] on div at bounding box center [493, 67] width 235 height 14
click at [436, 60] on div at bounding box center [493, 67] width 235 height 14
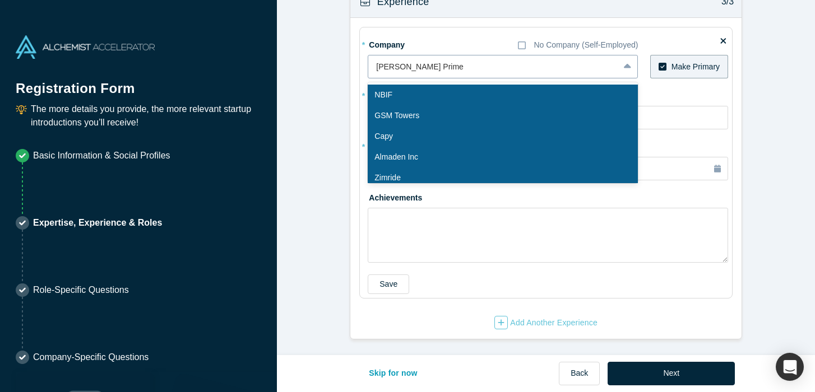
click at [444, 68] on div at bounding box center [493, 67] width 235 height 14
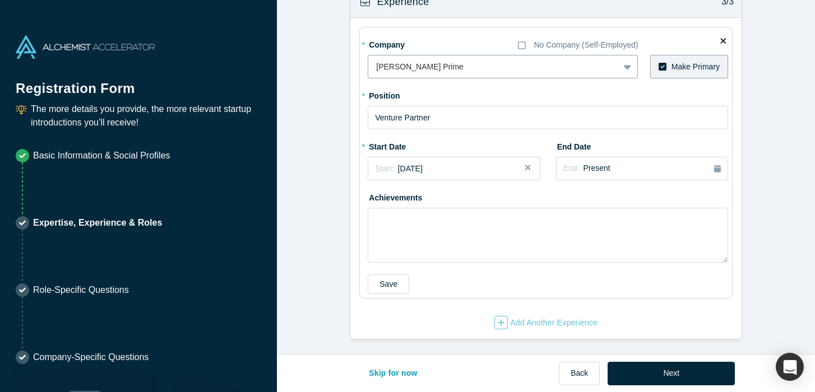
click at [444, 68] on div at bounding box center [493, 67] width 235 height 14
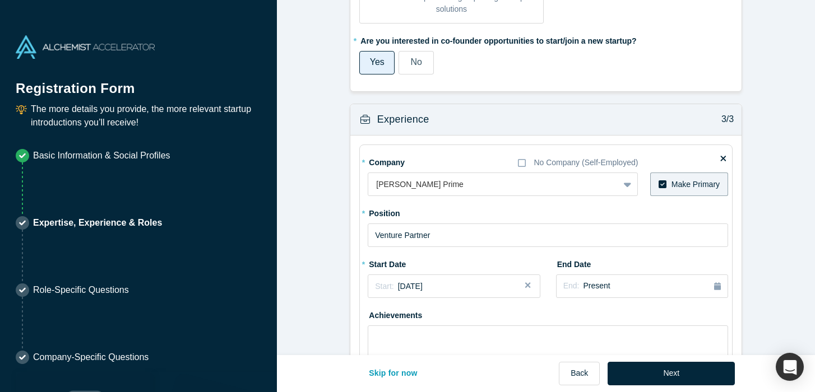
scroll to position [827, 0]
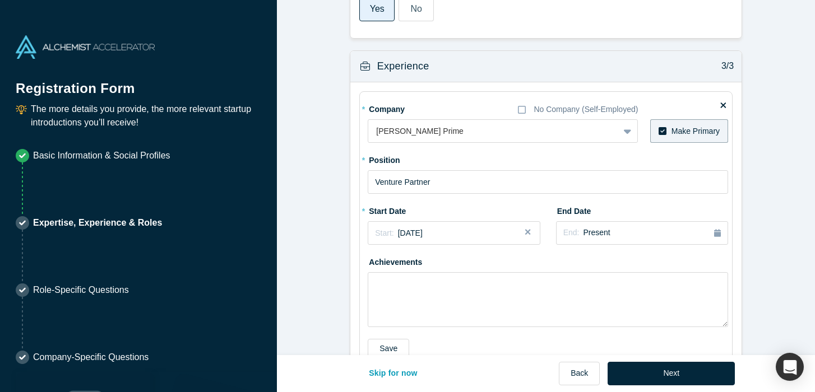
click at [724, 105] on icon at bounding box center [723, 106] width 6 height 6
click at [0, 0] on input "checkbox" at bounding box center [0, 0] width 0 height 0
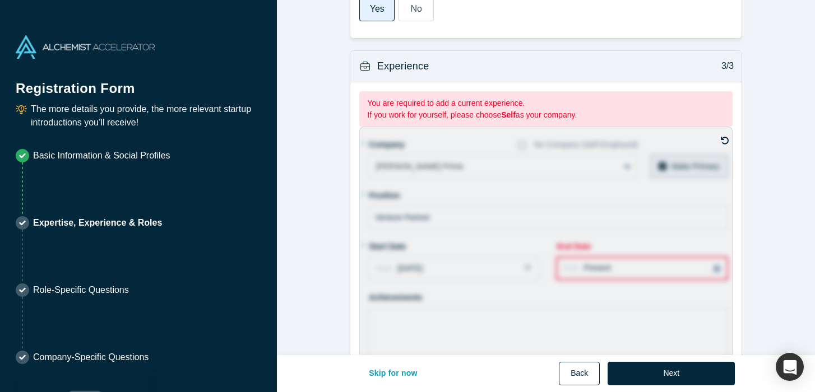
click at [574, 378] on button "Back" at bounding box center [579, 374] width 41 height 24
select select "US"
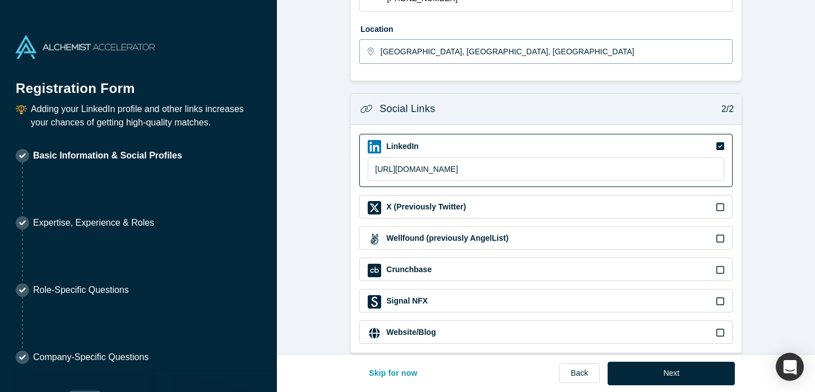
scroll to position [372, 0]
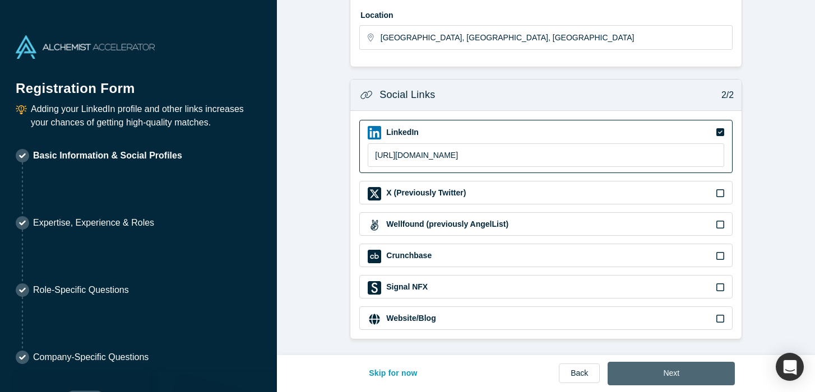
click at [657, 374] on button "Next" at bounding box center [671, 374] width 127 height 24
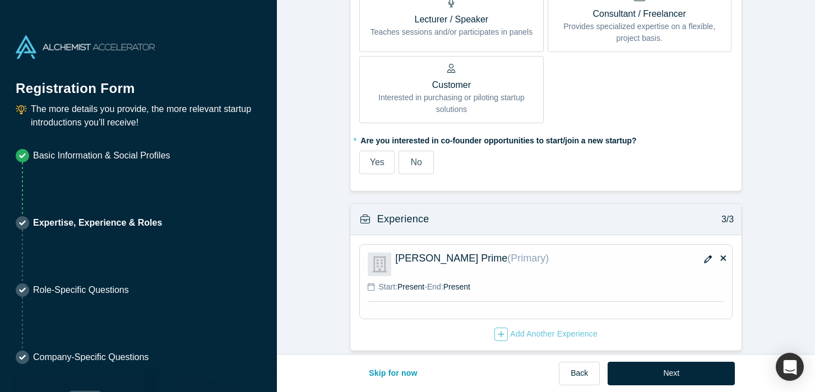
scroll to position [659, 0]
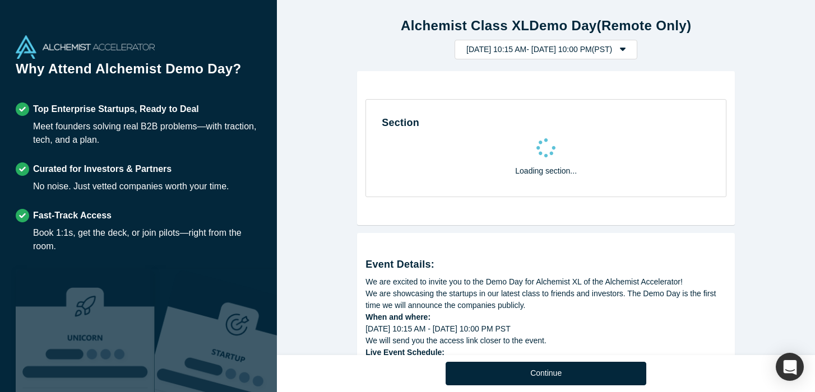
select select "US"
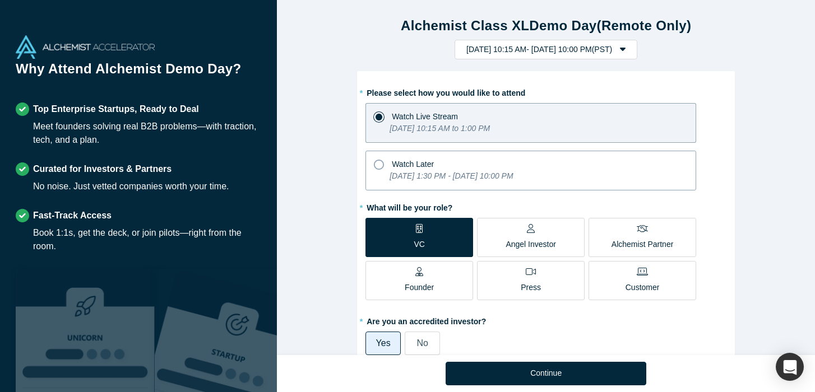
click at [378, 163] on icon at bounding box center [379, 165] width 10 height 10
click at [0, 0] on input "Watch Later [DATE] 1:30 PM - [DATE] 10:00 PM" at bounding box center [0, 0] width 0 height 0
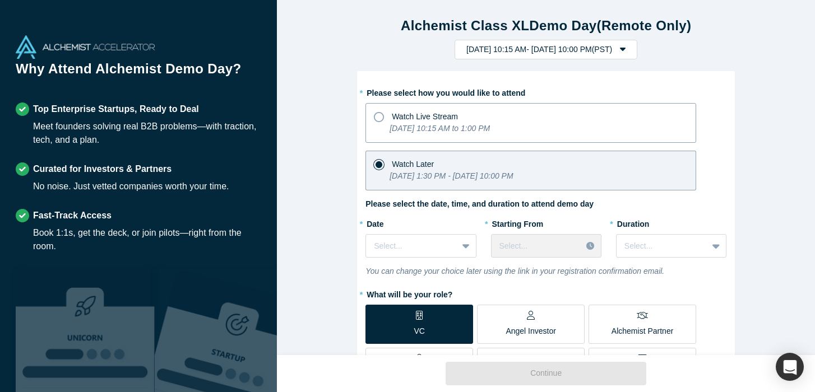
click at [382, 122] on icon at bounding box center [379, 117] width 10 height 10
click at [0, 0] on input "Watch Live Stream [DATE] 10:15 AM to 1:00 PM" at bounding box center [0, 0] width 0 height 0
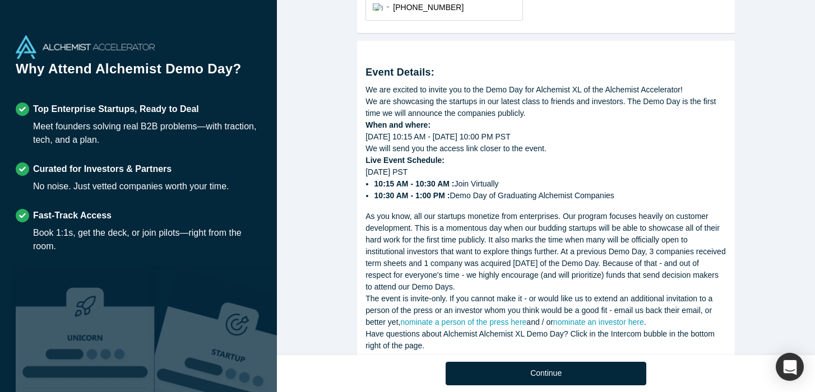
scroll to position [653, 0]
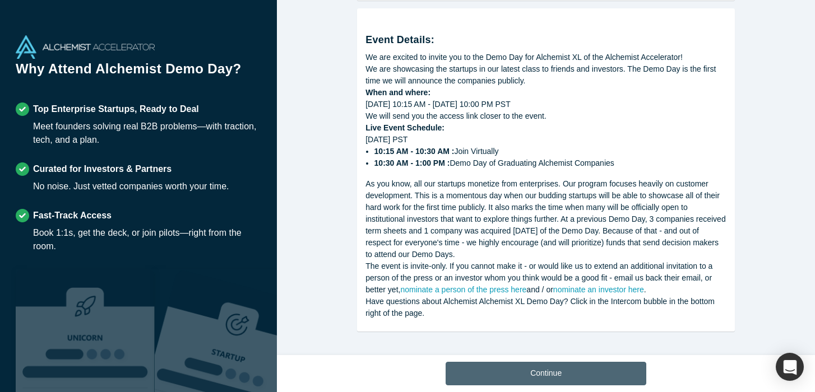
click at [563, 369] on button "Continue" at bounding box center [546, 374] width 201 height 24
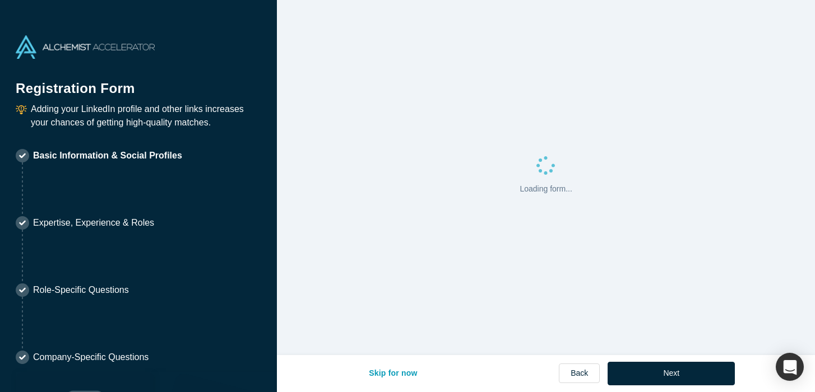
select select "US"
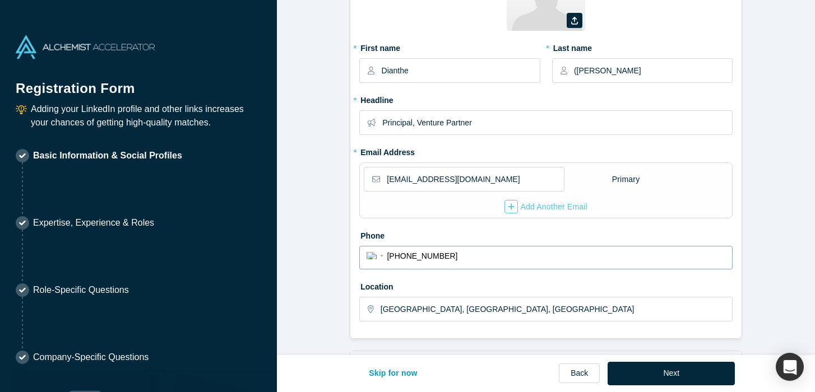
scroll to position [152, 0]
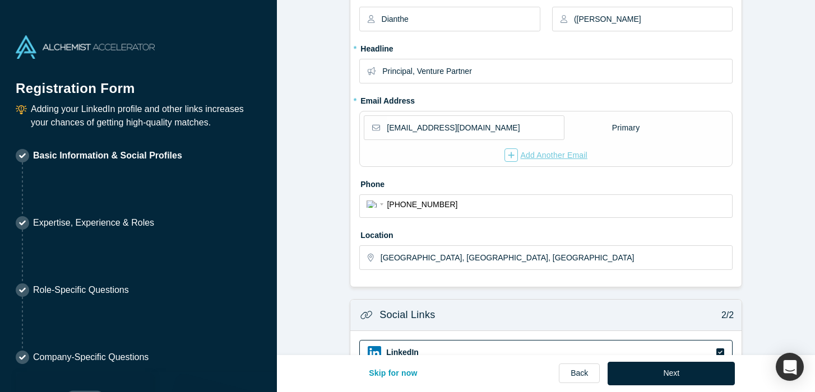
click at [555, 155] on div "Add Another Email" at bounding box center [545, 155] width 83 height 13
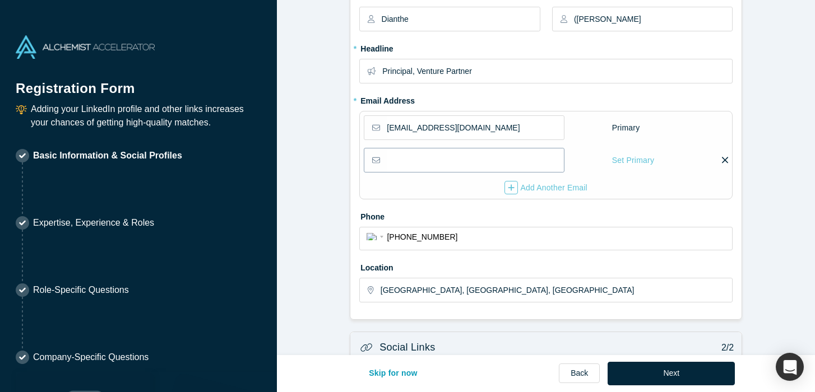
click at [503, 158] on input "email" at bounding box center [475, 161] width 176 height 24
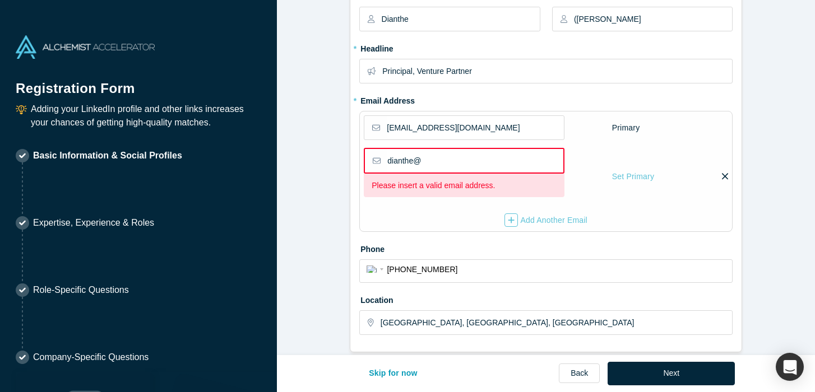
type input "dianthe@"
click at [0, 392] on nordpass-portal at bounding box center [0, 392] width 0 height 0
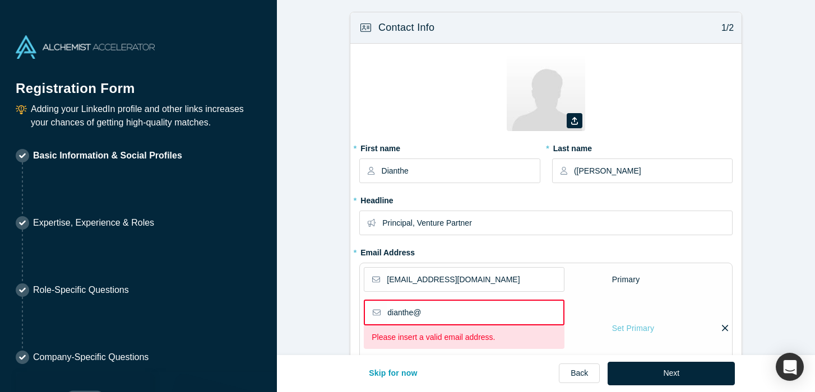
click at [93, 44] on img at bounding box center [85, 47] width 139 height 24
click at [44, 49] on img at bounding box center [85, 47] width 139 height 24
